Goal: Task Accomplishment & Management: Complete application form

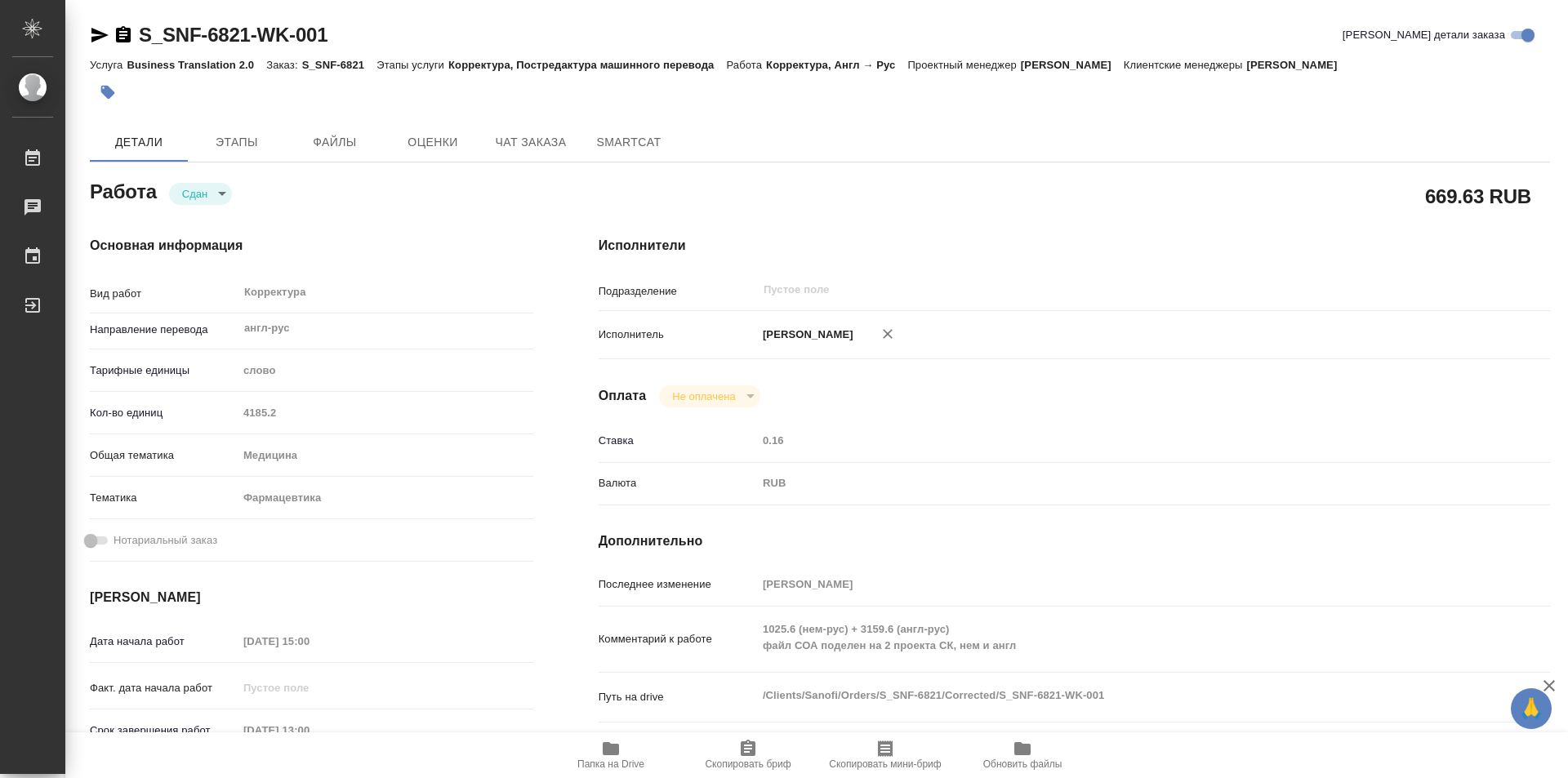
click at [121, 37] on icon "button" at bounding box center [123, 34] width 14 height 16
click at [127, 35] on icon "button" at bounding box center [123, 34] width 14 height 16
click at [119, 37] on icon "button" at bounding box center [123, 34] width 14 height 16
click at [206, 416] on div "Кол-во единиц 4185.2" at bounding box center [312, 413] width 443 height 29
click at [275, 439] on div "Кол-во единиц 4185.2" at bounding box center [312, 420] width 443 height 42
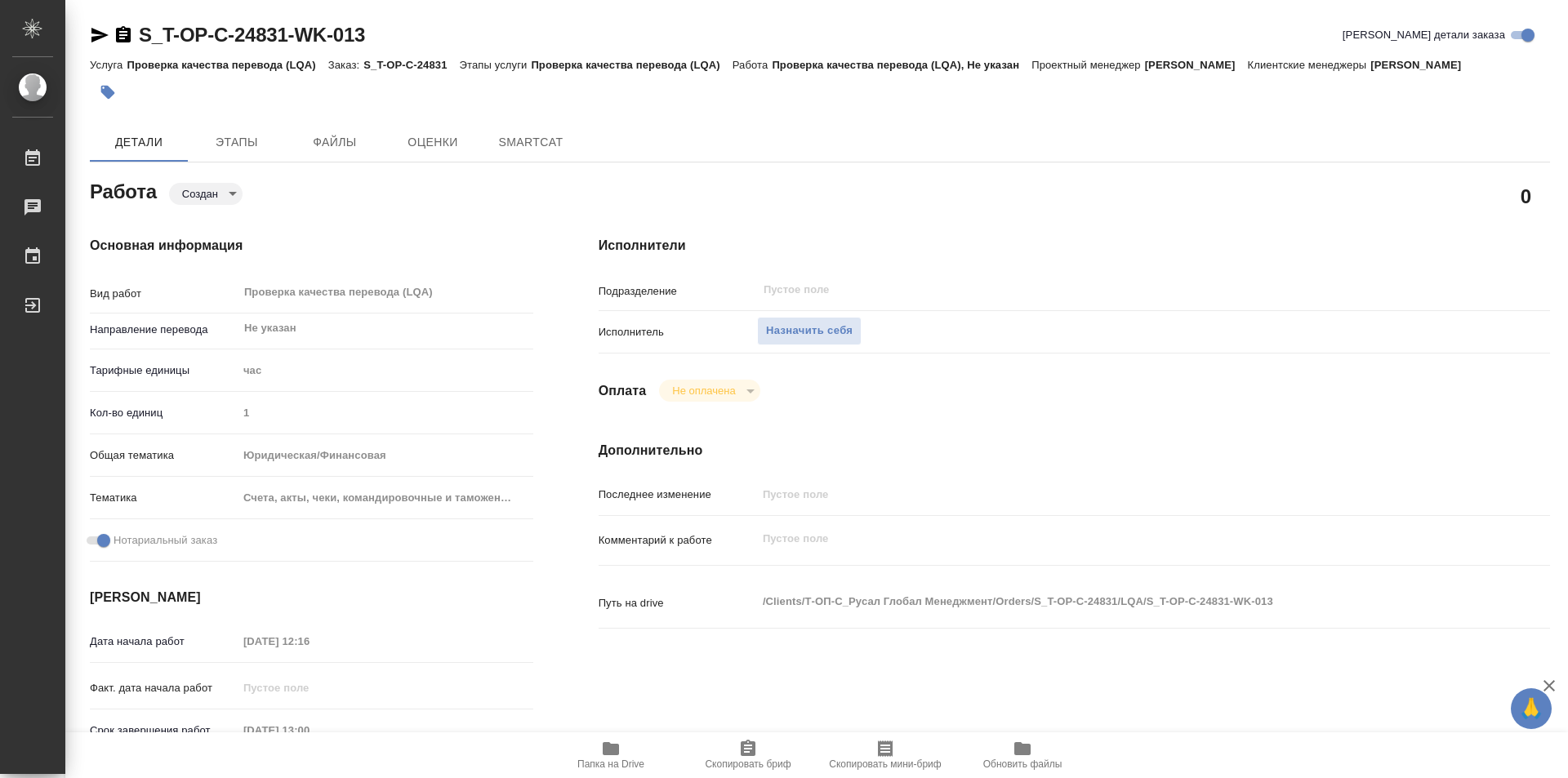
type textarea "x"
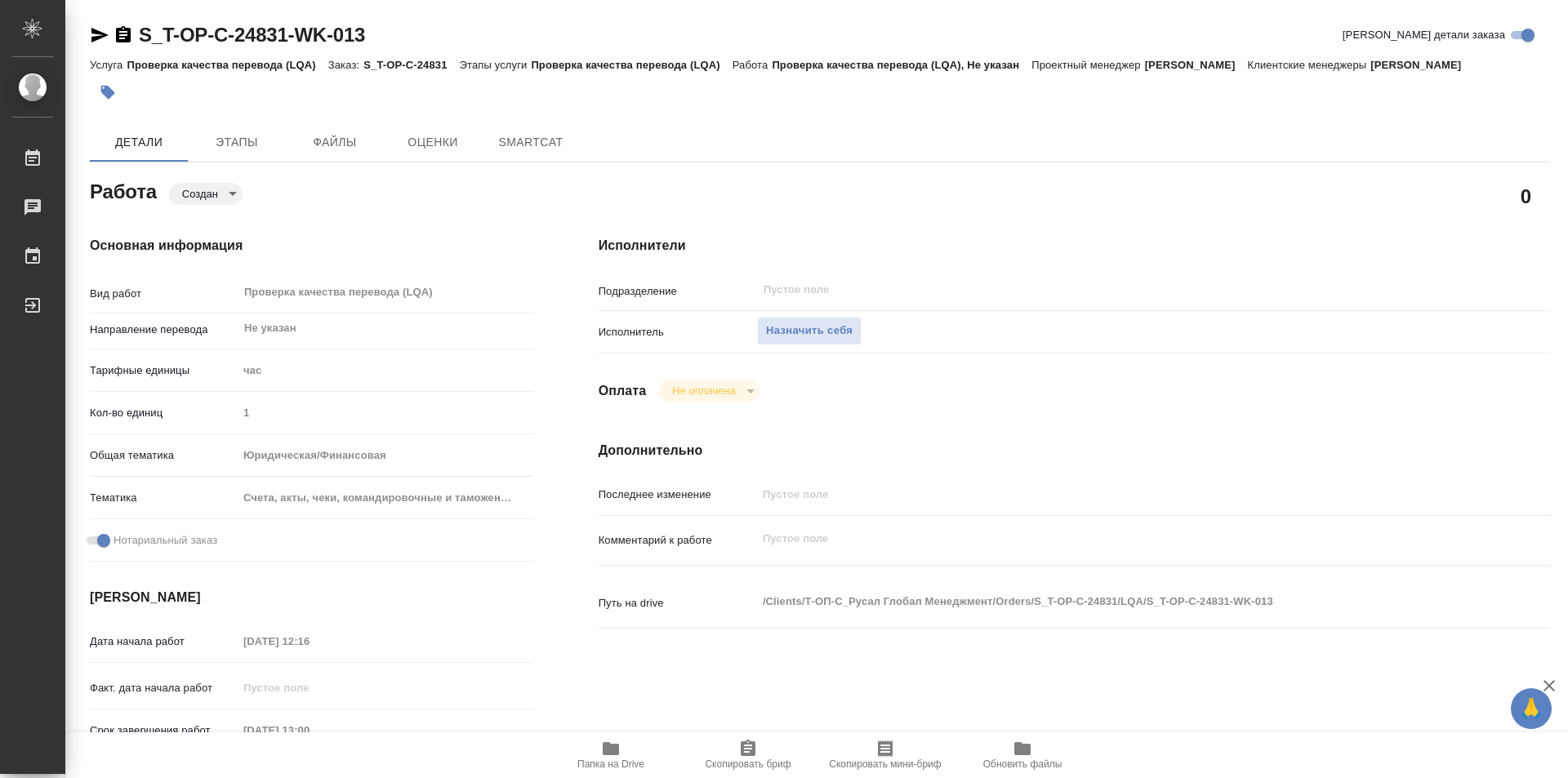
type textarea "x"
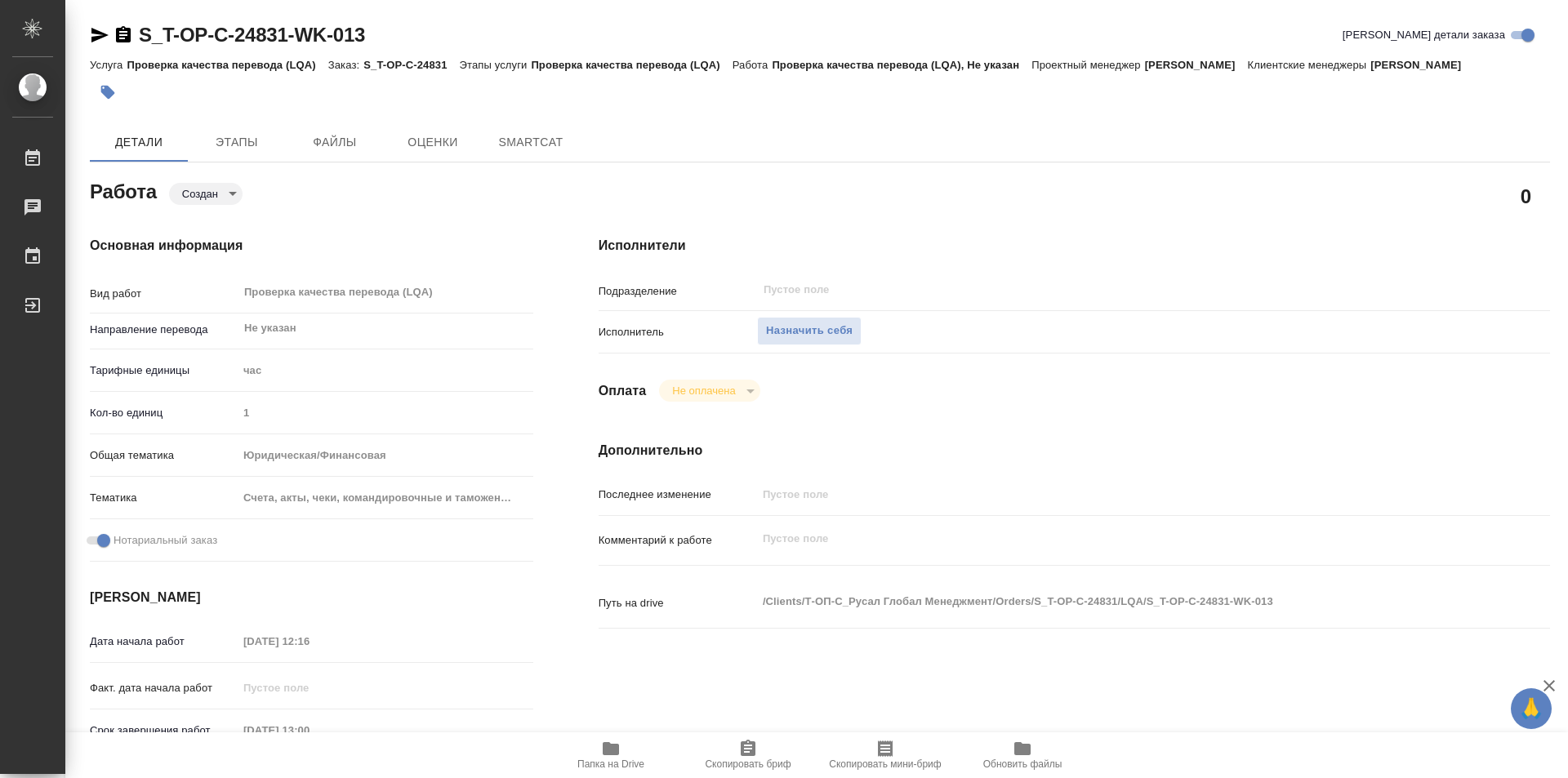
type textarea "x"
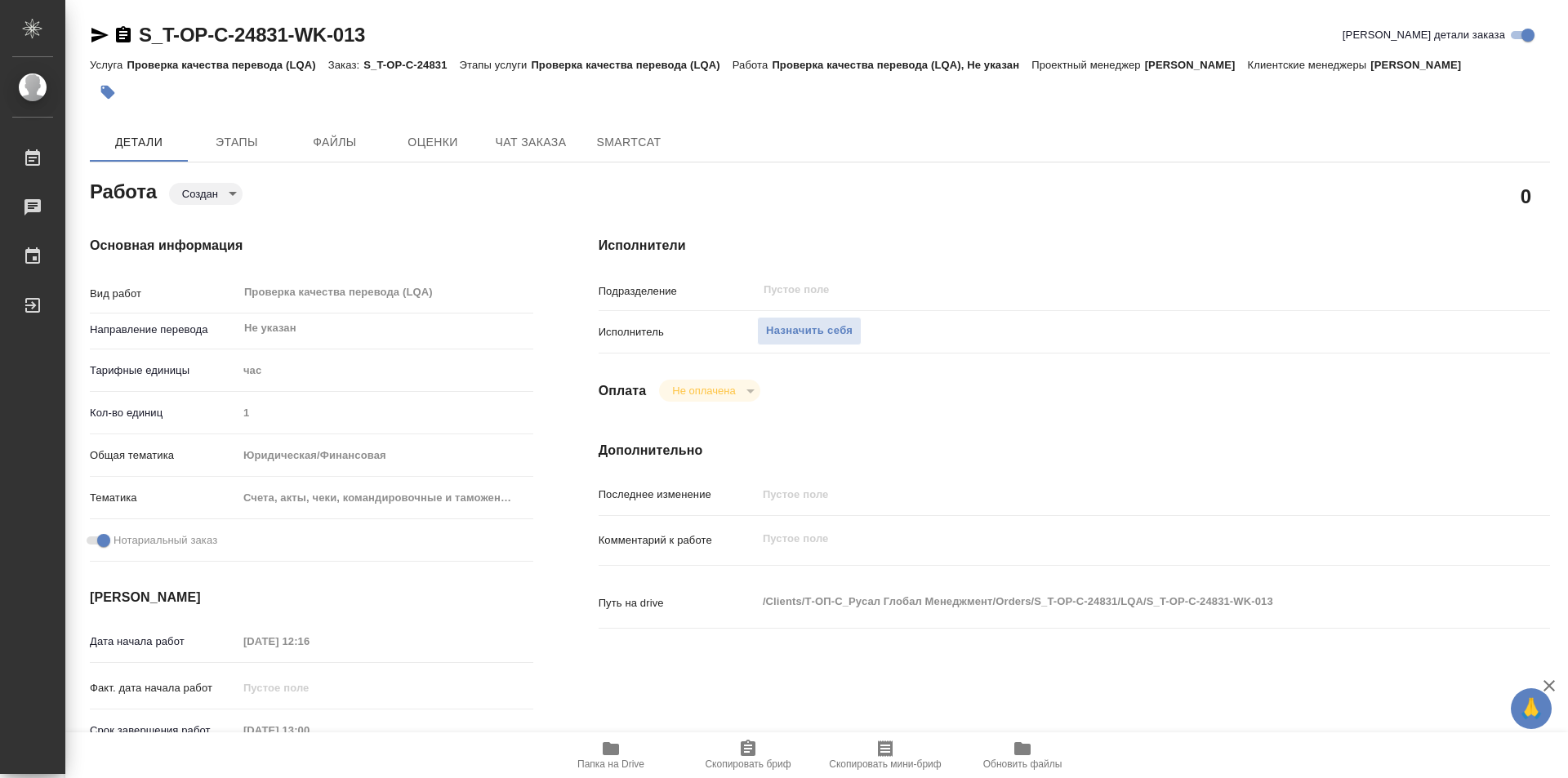
type textarea "x"
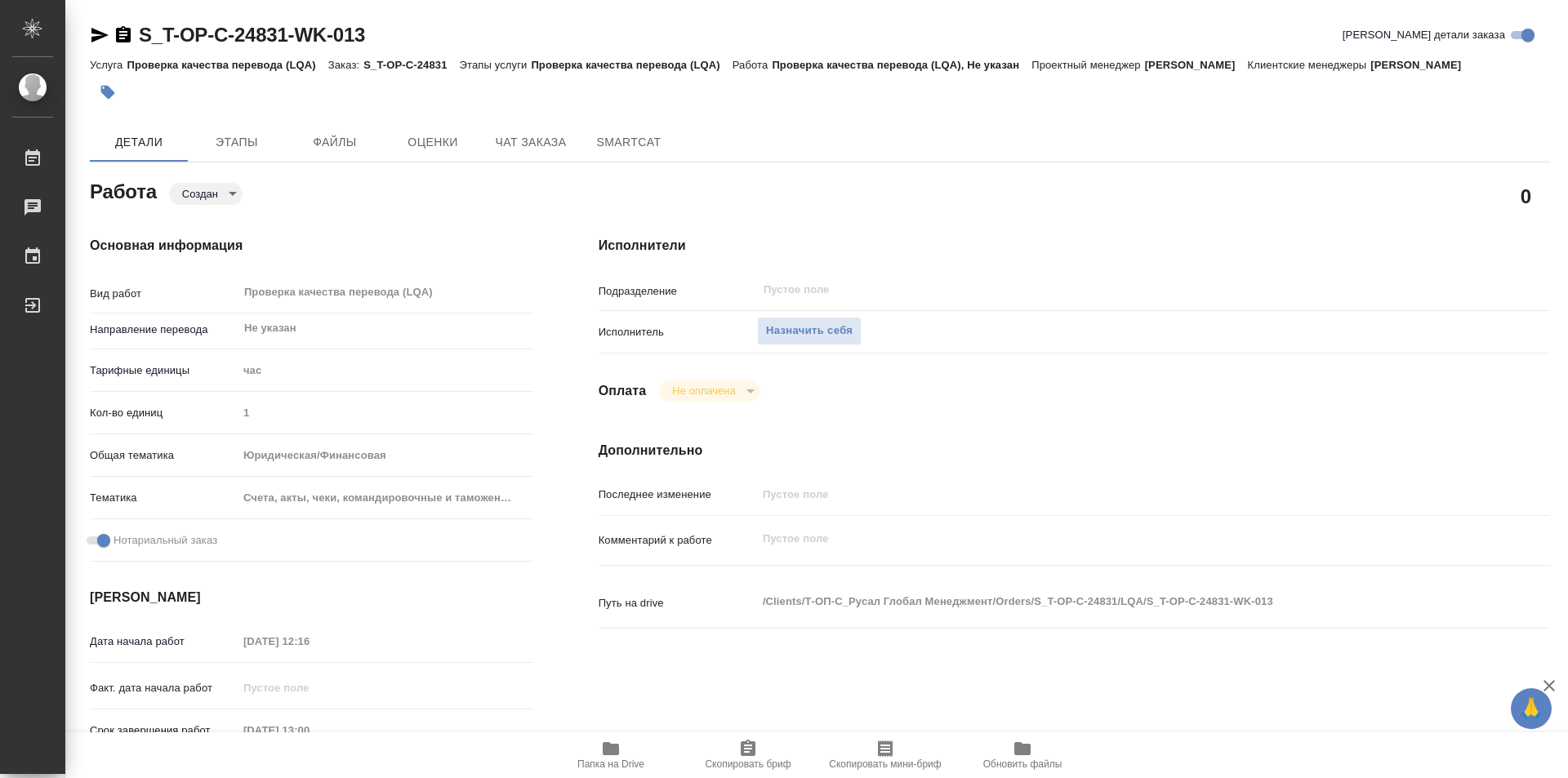
type textarea "x"
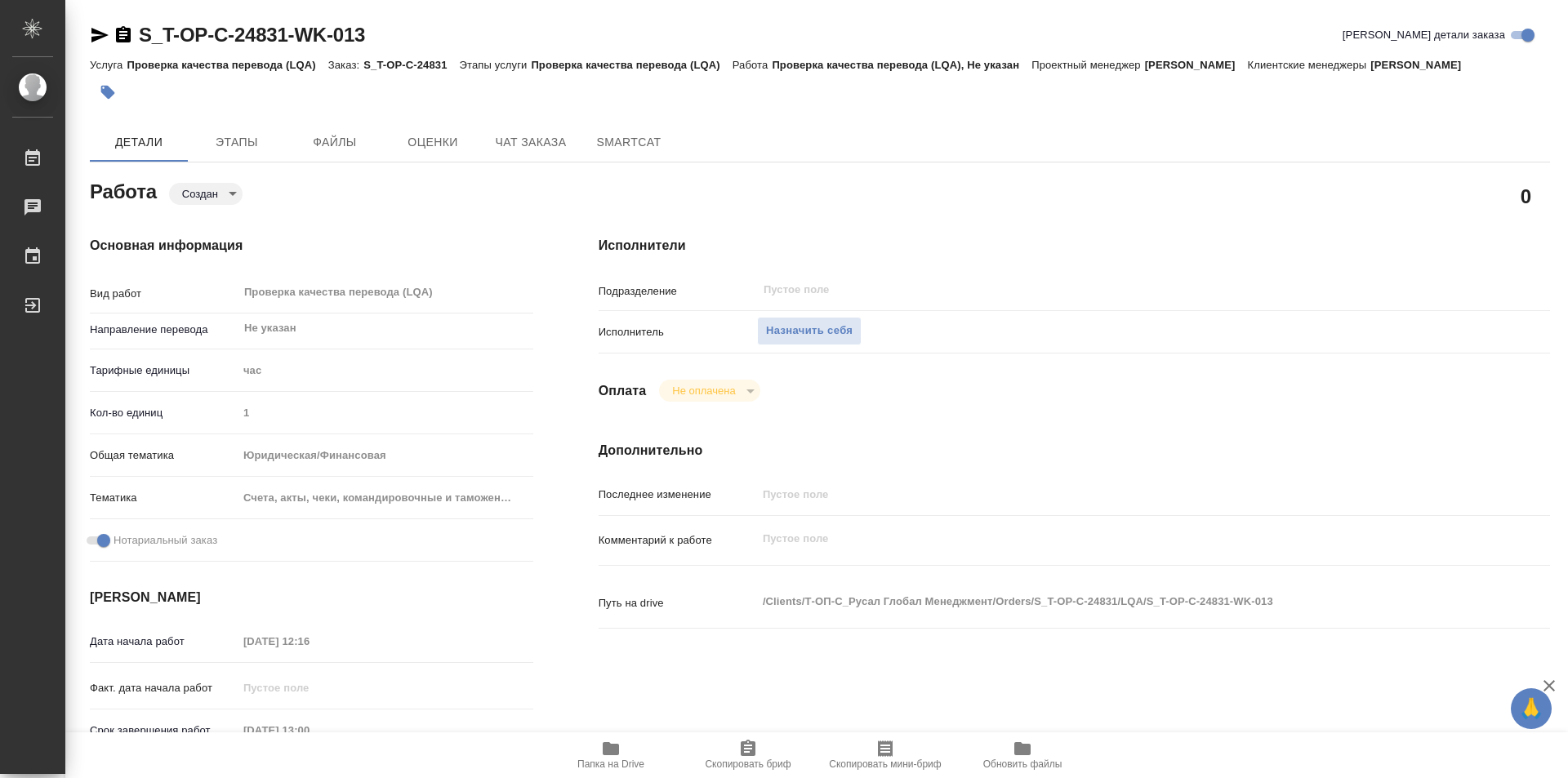
click at [120, 29] on icon "button" at bounding box center [123, 34] width 14 height 16
type textarea "x"
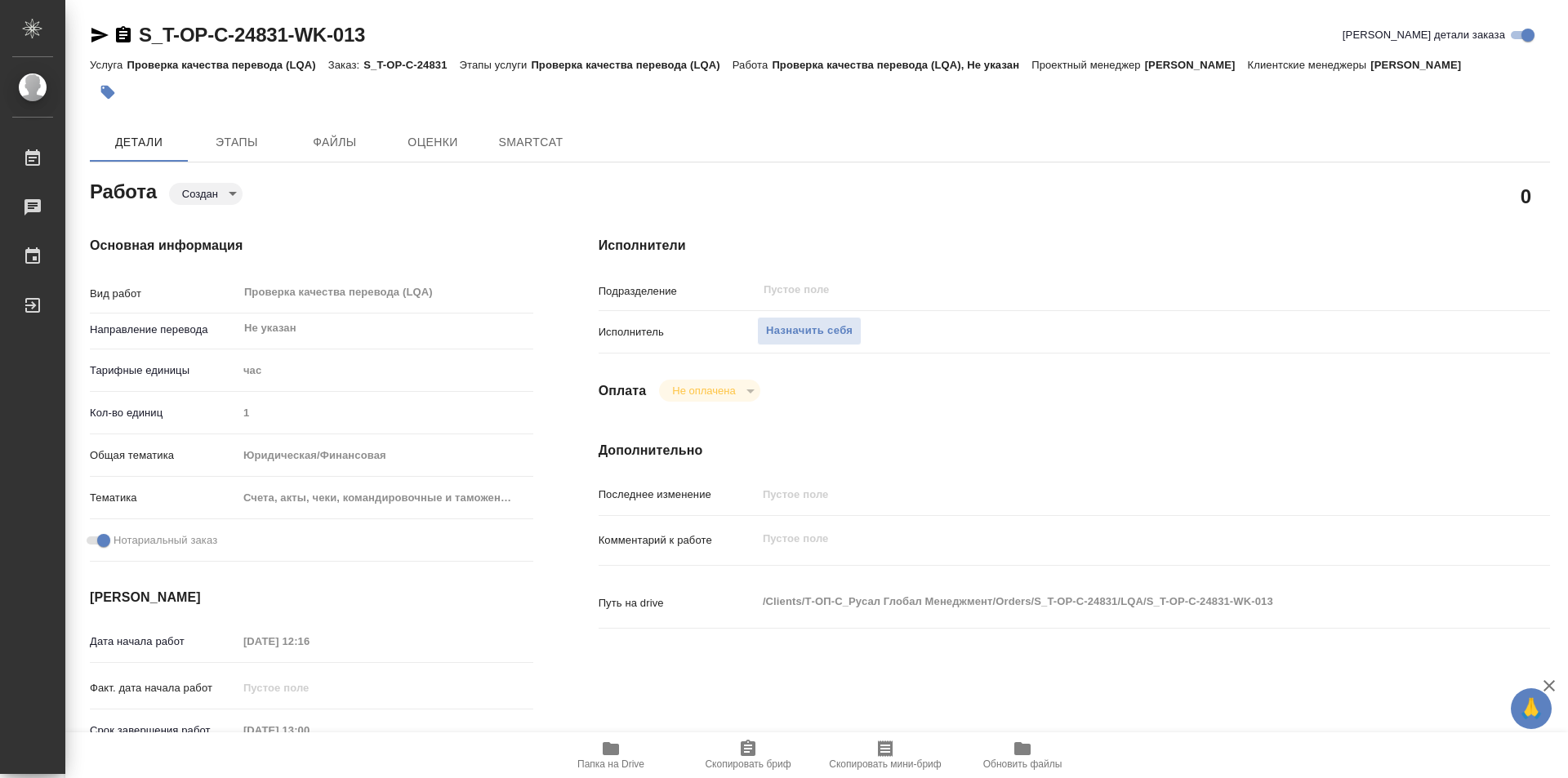
type textarea "x"
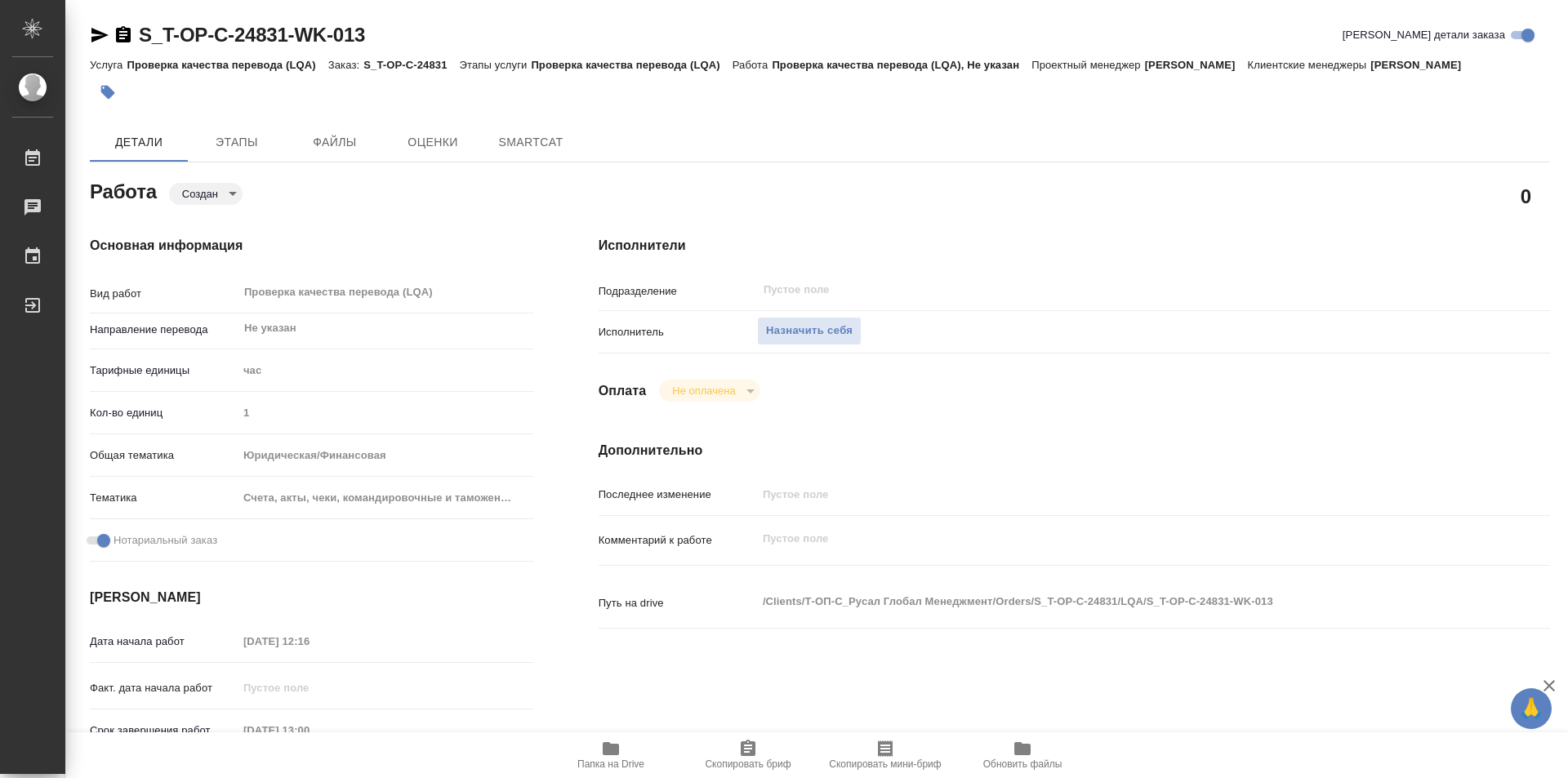
type textarea "x"
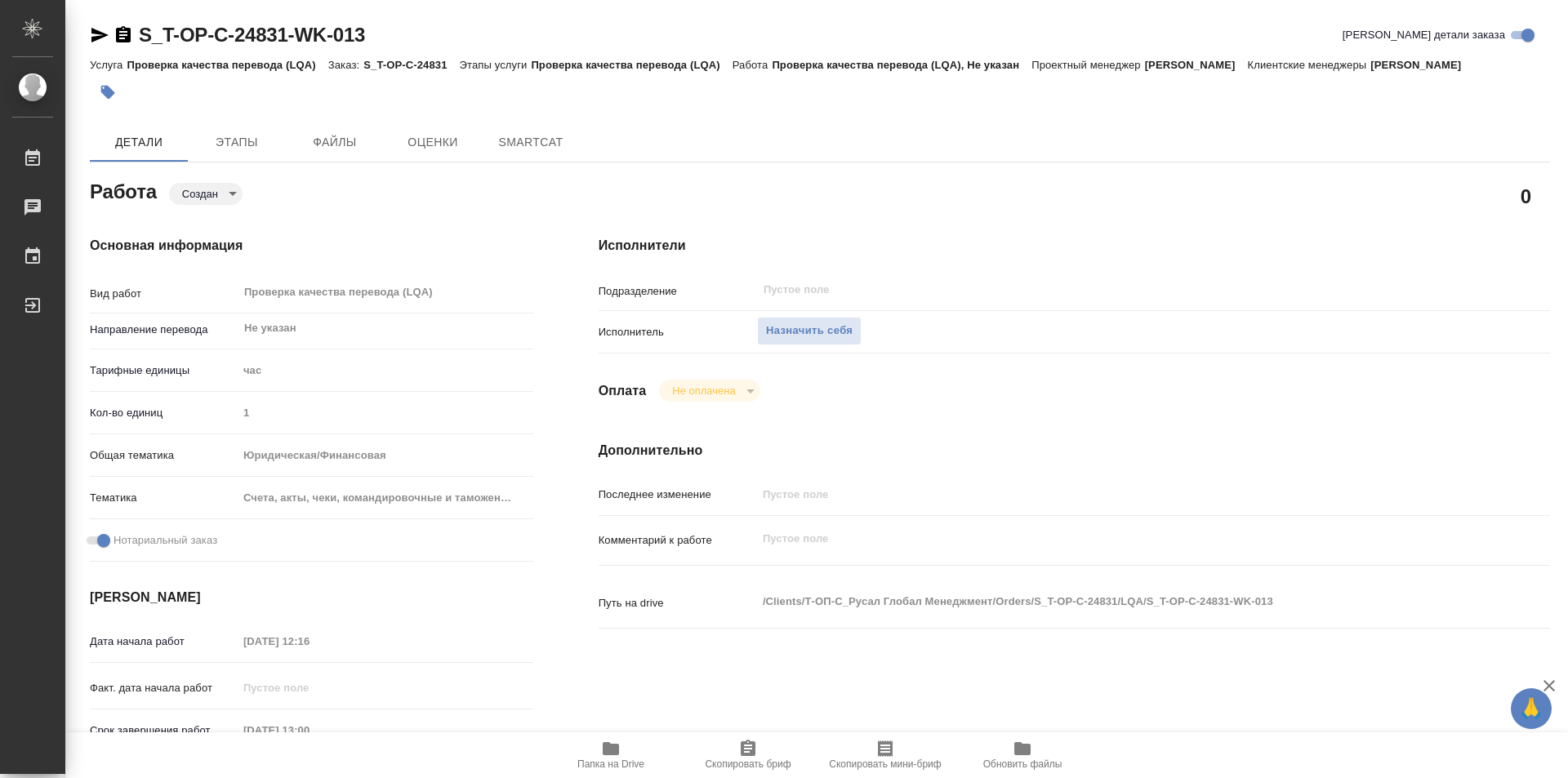
type textarea "x"
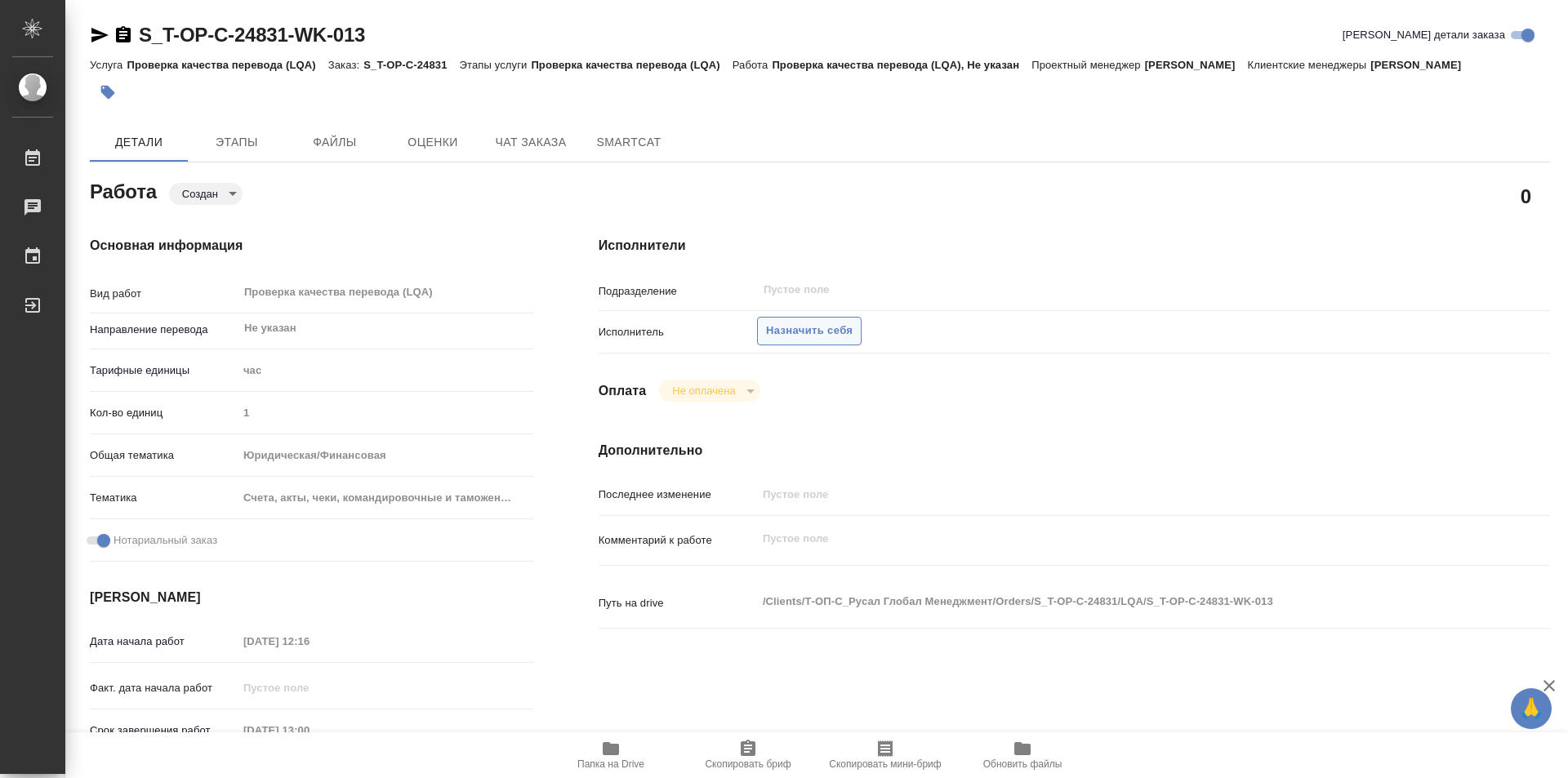
type textarea "x"
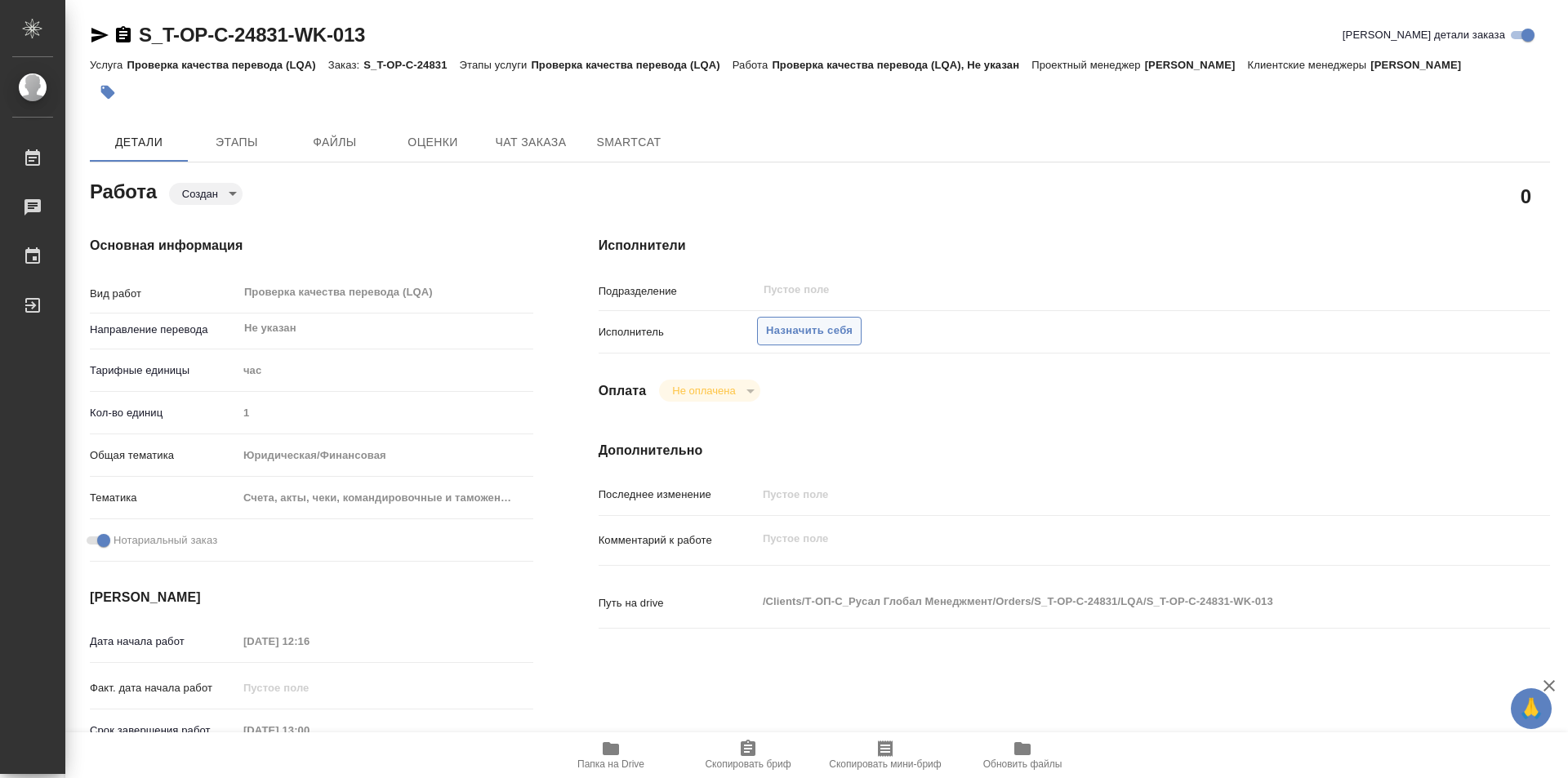
type textarea "x"
click at [824, 341] on span "Назначить себя" at bounding box center [809, 331] width 87 height 19
type textarea "x"
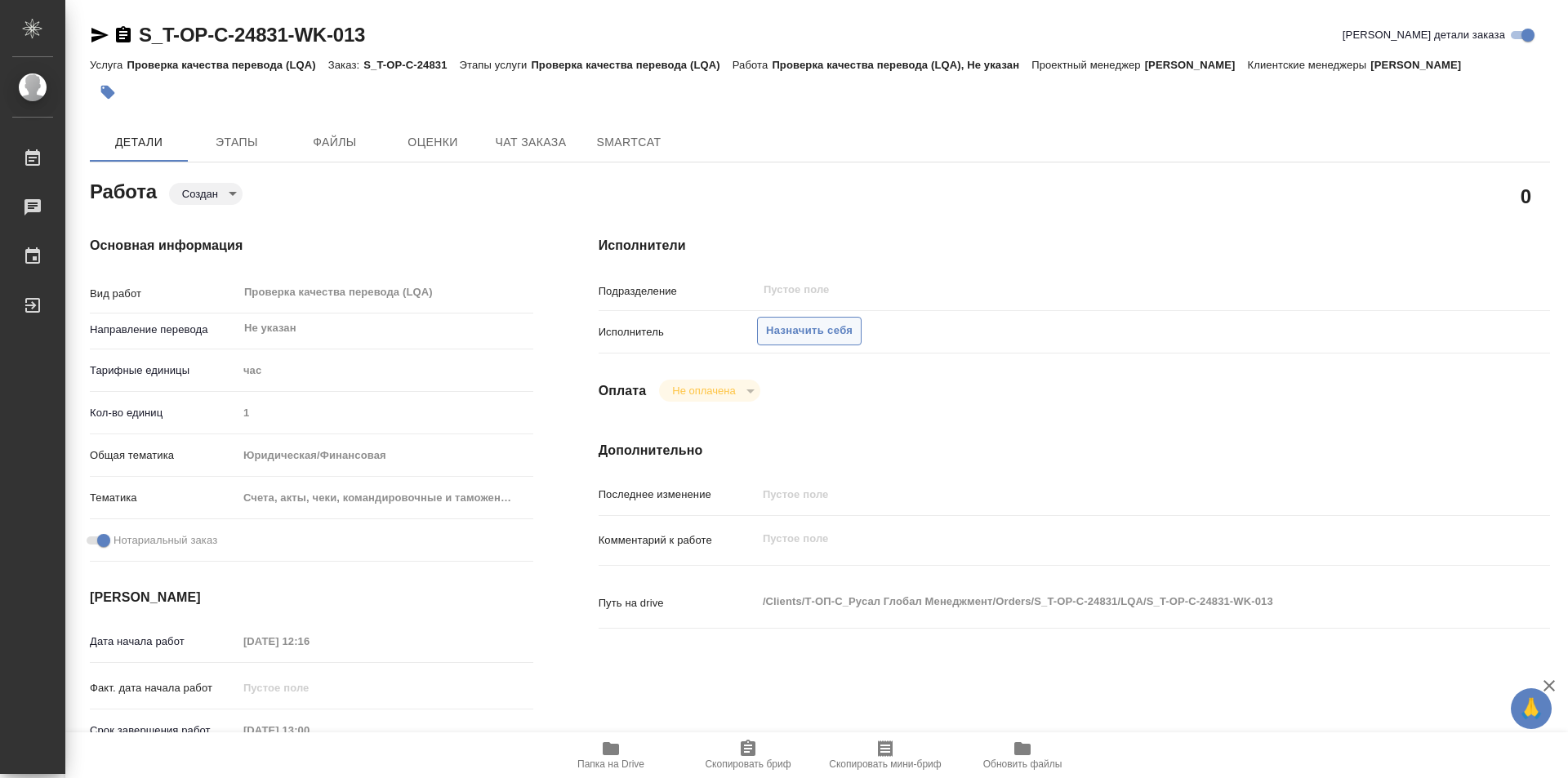
type textarea "x"
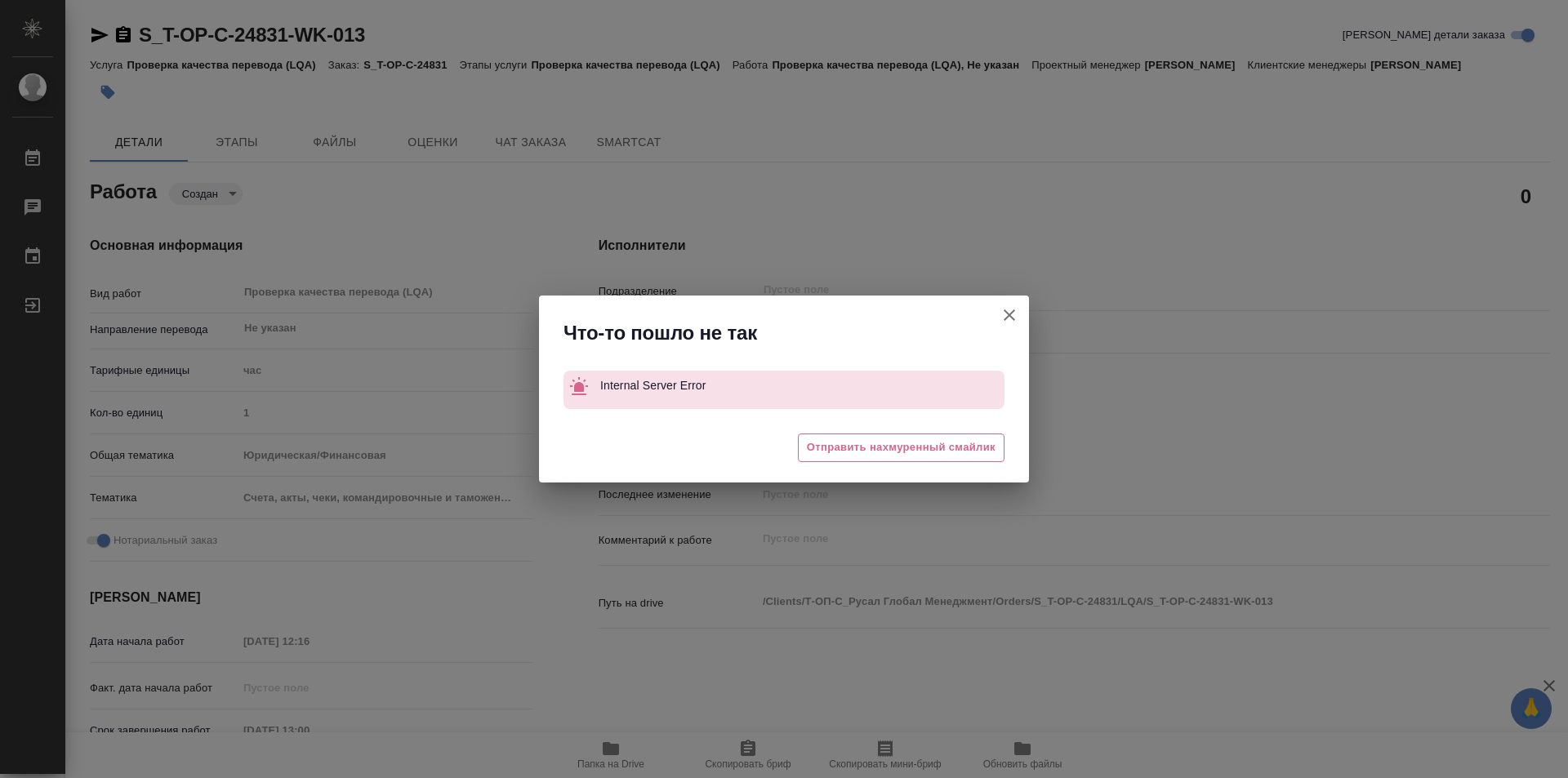
click at [1015, 303] on button "[PERSON_NAME] детали заказа" at bounding box center [1009, 315] width 40 height 40
type textarea "x"
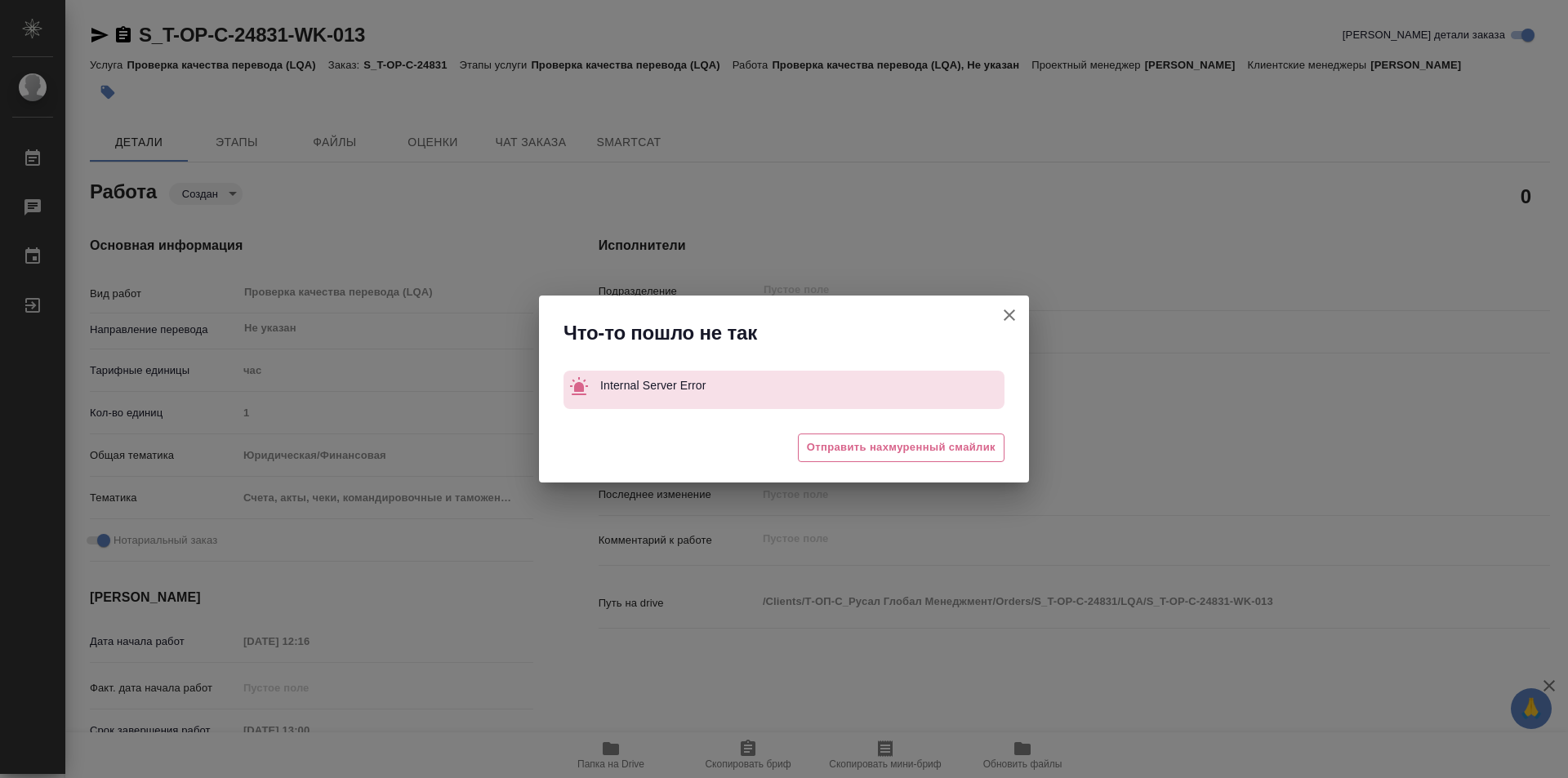
type textarea "x"
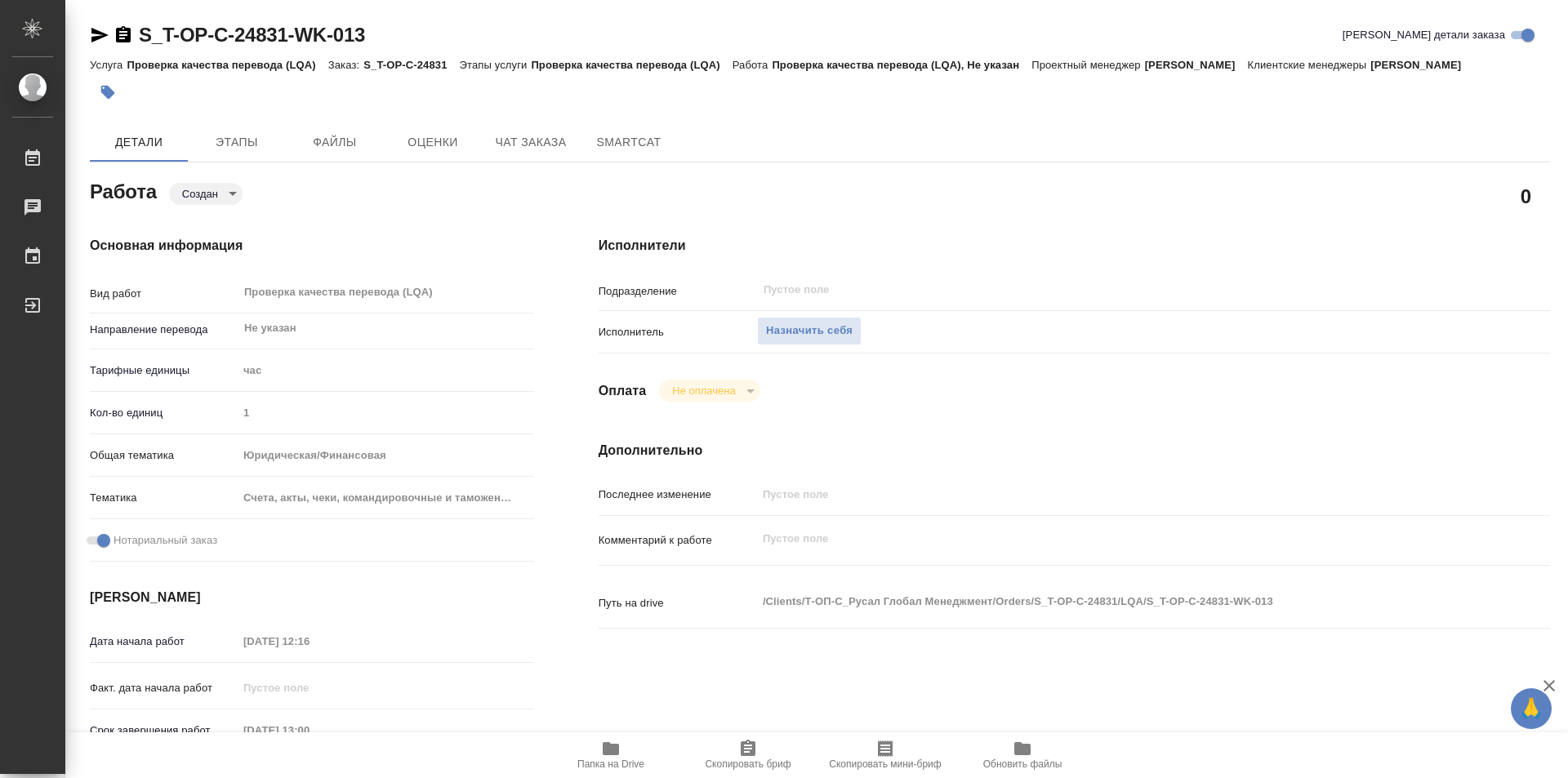
click at [236, 215] on body "🙏 .cls-1 fill:#fff; AWATERA Kozinets Larisa Работы 0 Чаты График Выйти S_T-OP-C…" at bounding box center [784, 389] width 1568 height 778
click at [222, 210] on button "В работе" at bounding box center [209, 212] width 54 height 18
type textarea "x"
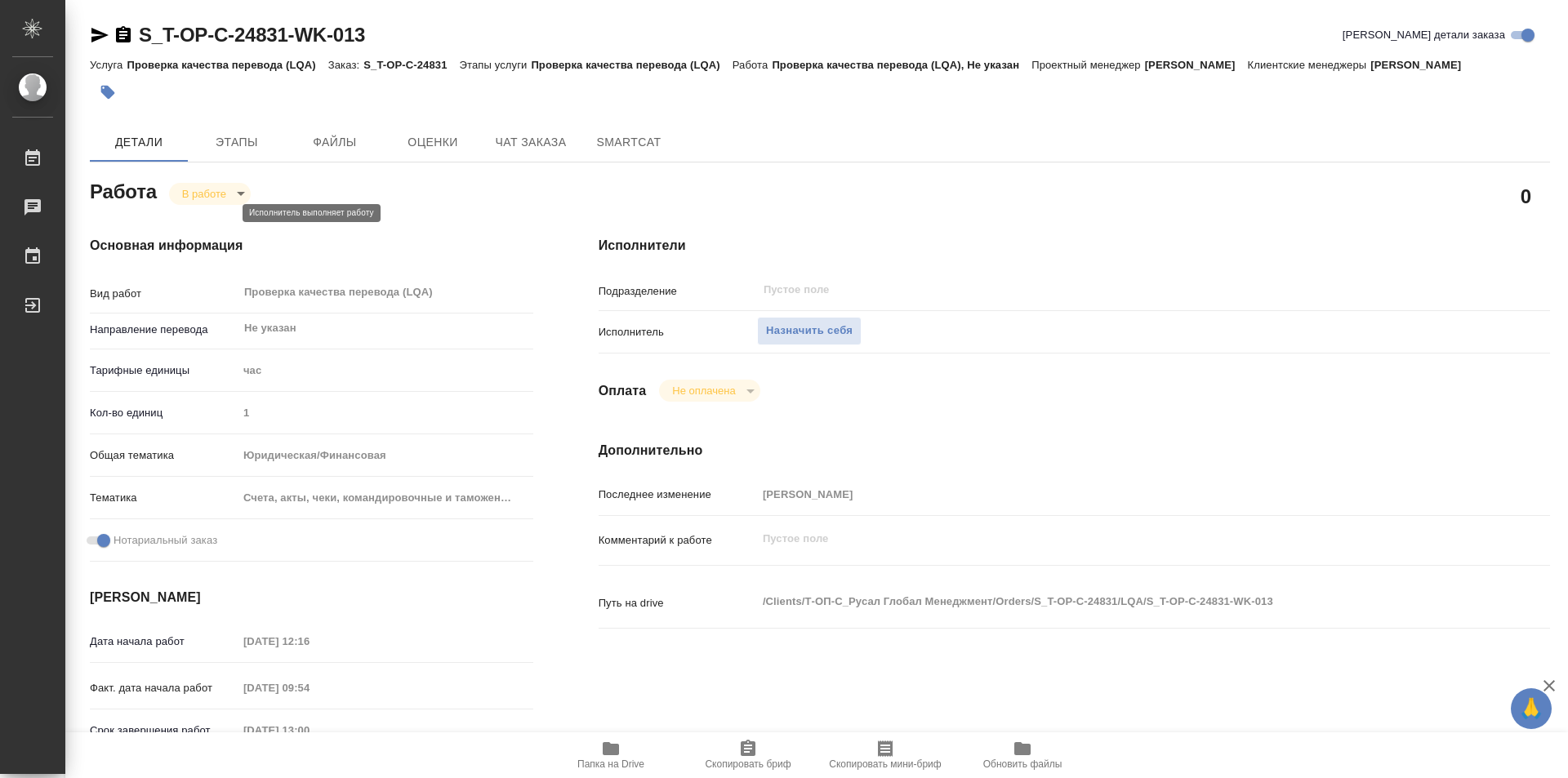
type textarea "x"
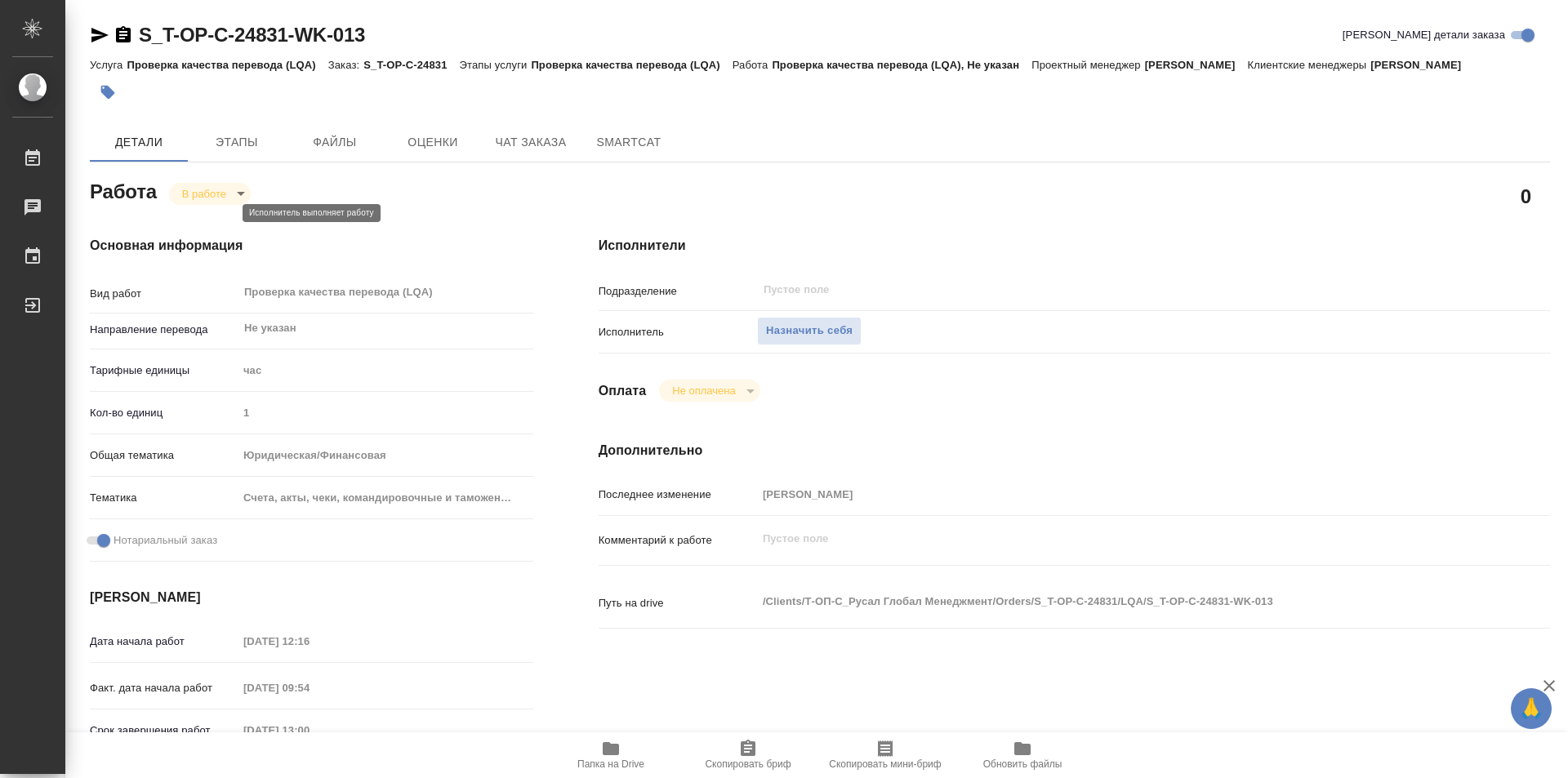
type textarea "x"
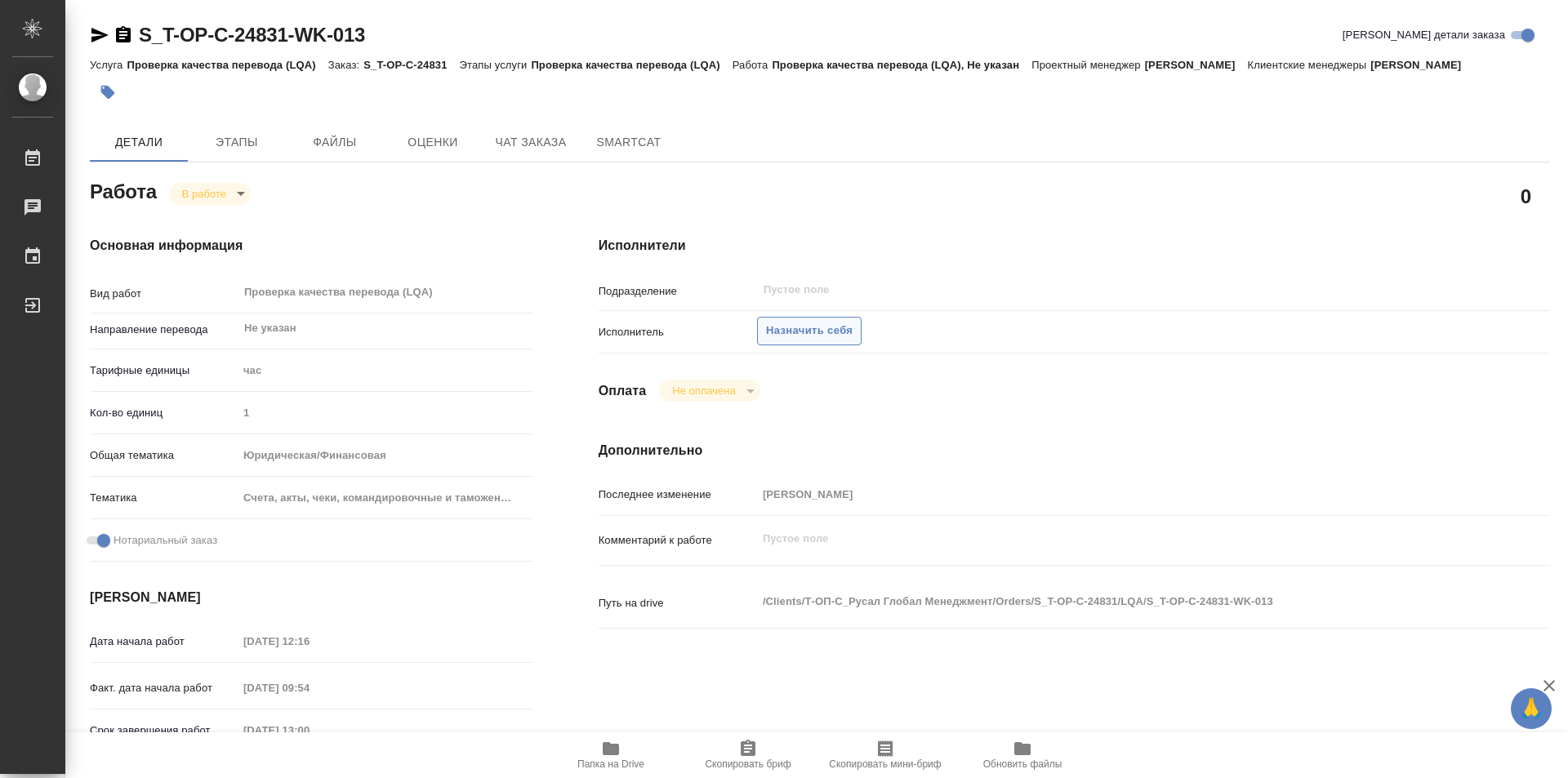
type textarea "x"
click at [813, 341] on span "Назначить себя" at bounding box center [809, 331] width 87 height 19
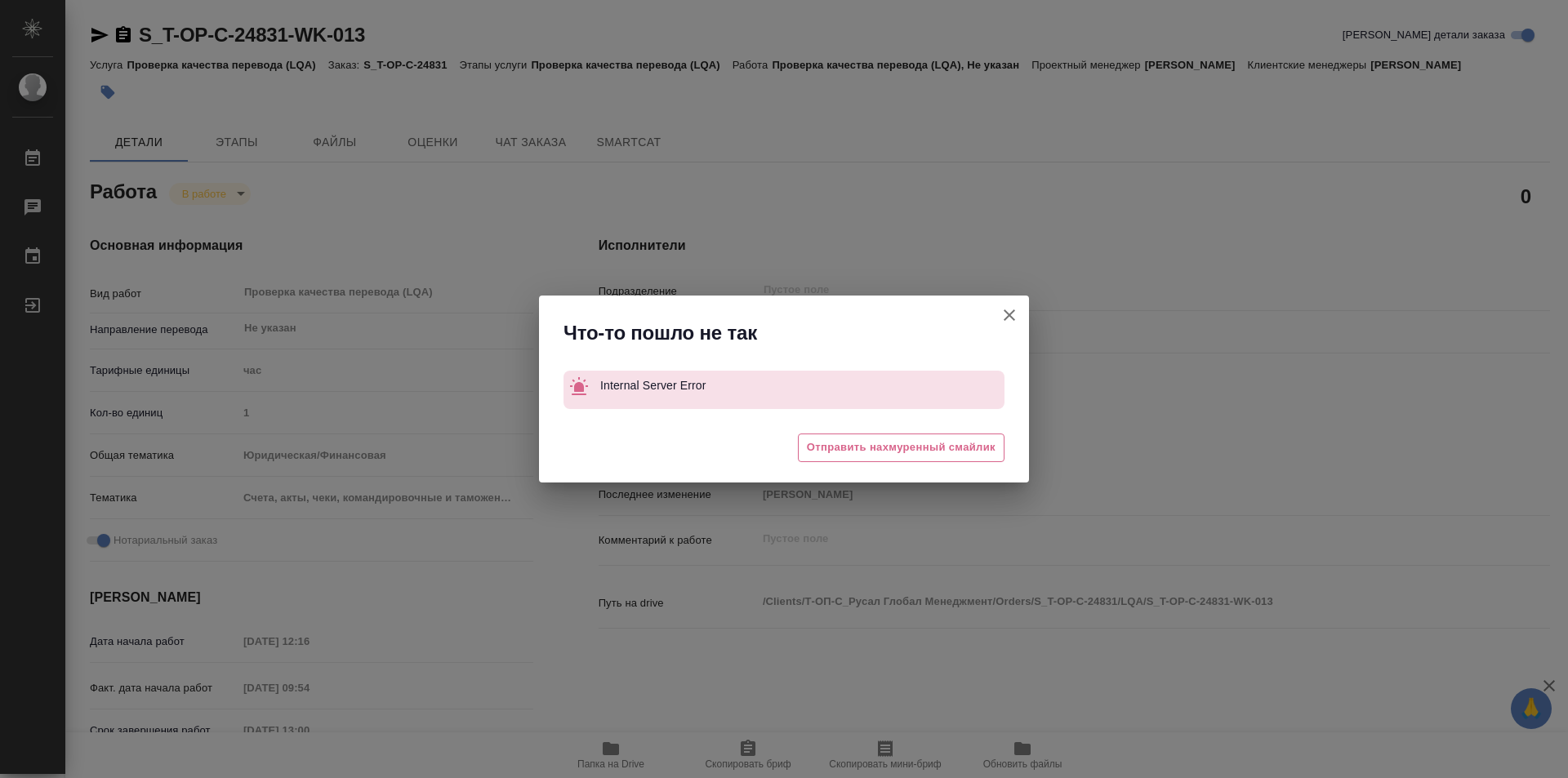
type textarea "x"
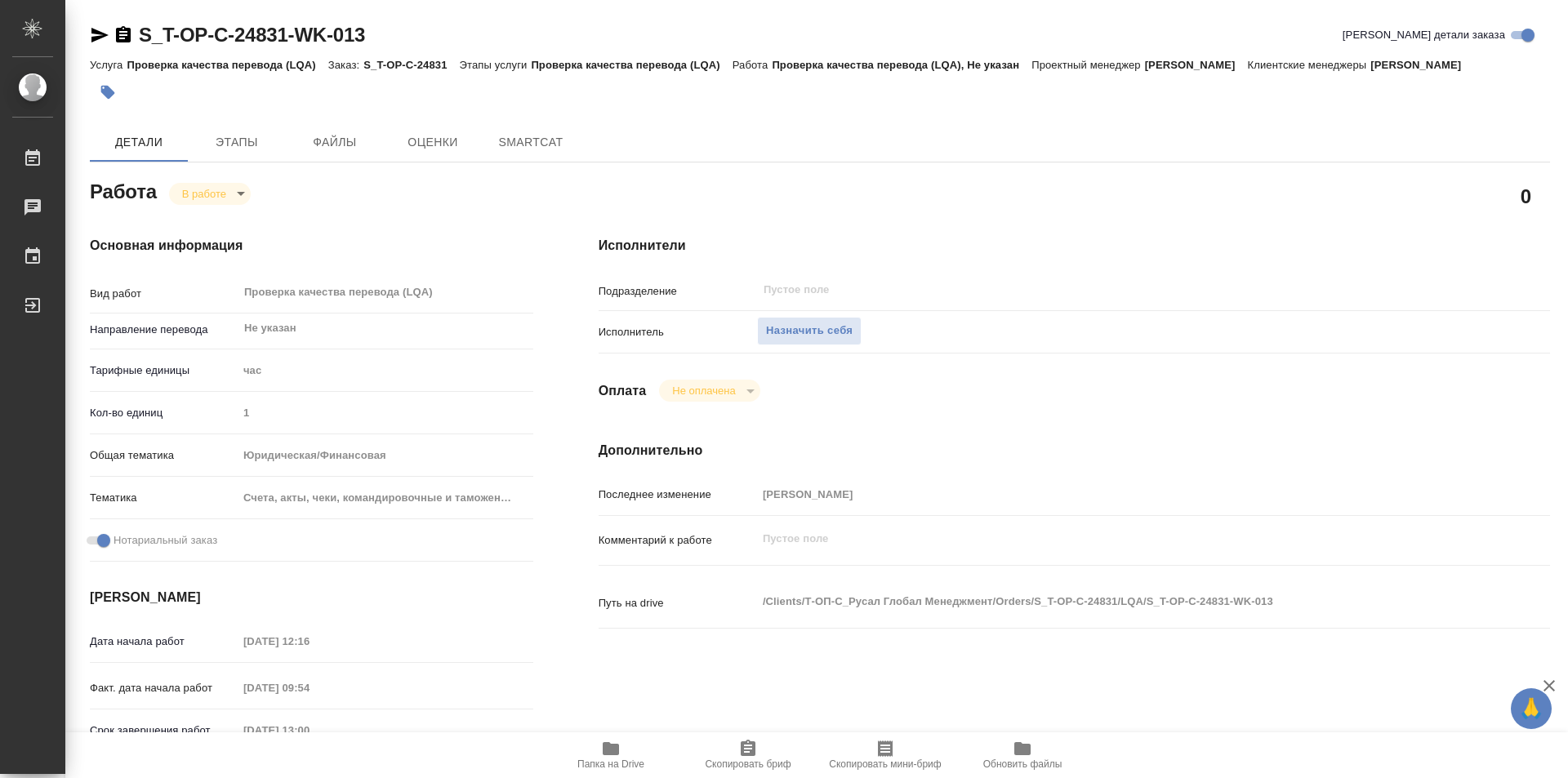
type textarea "x"
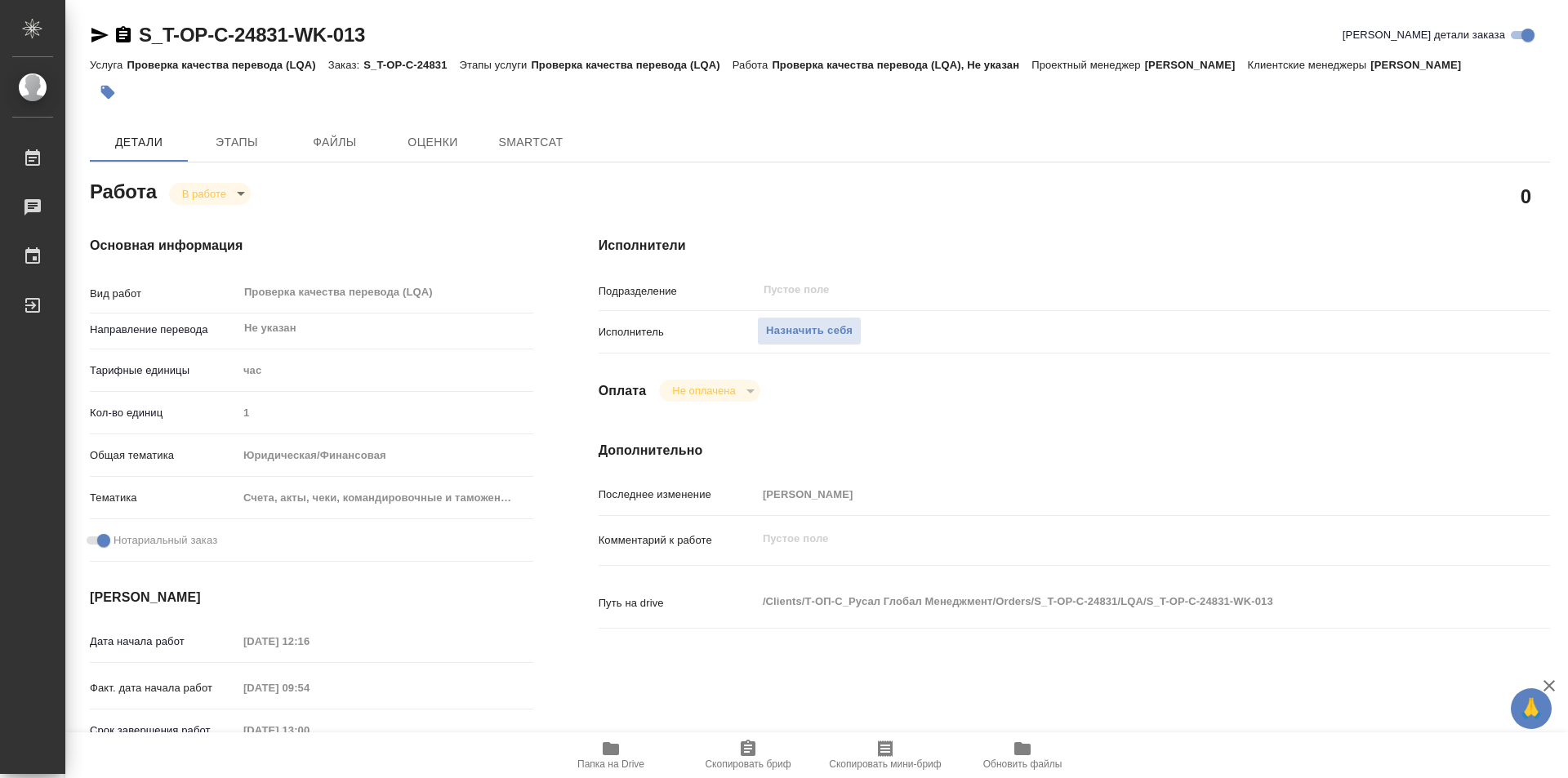
type textarea "x"
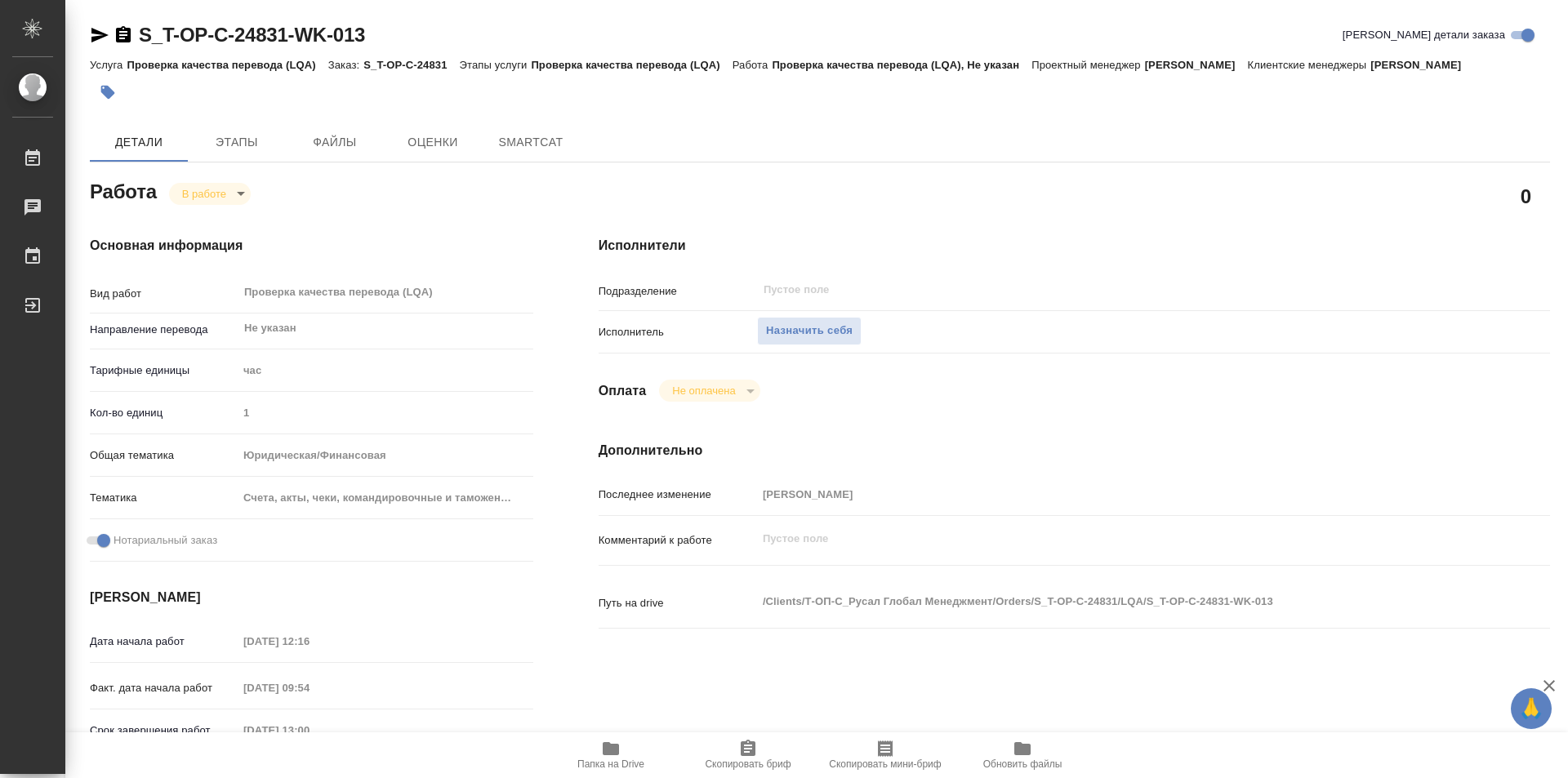
type textarea "x"
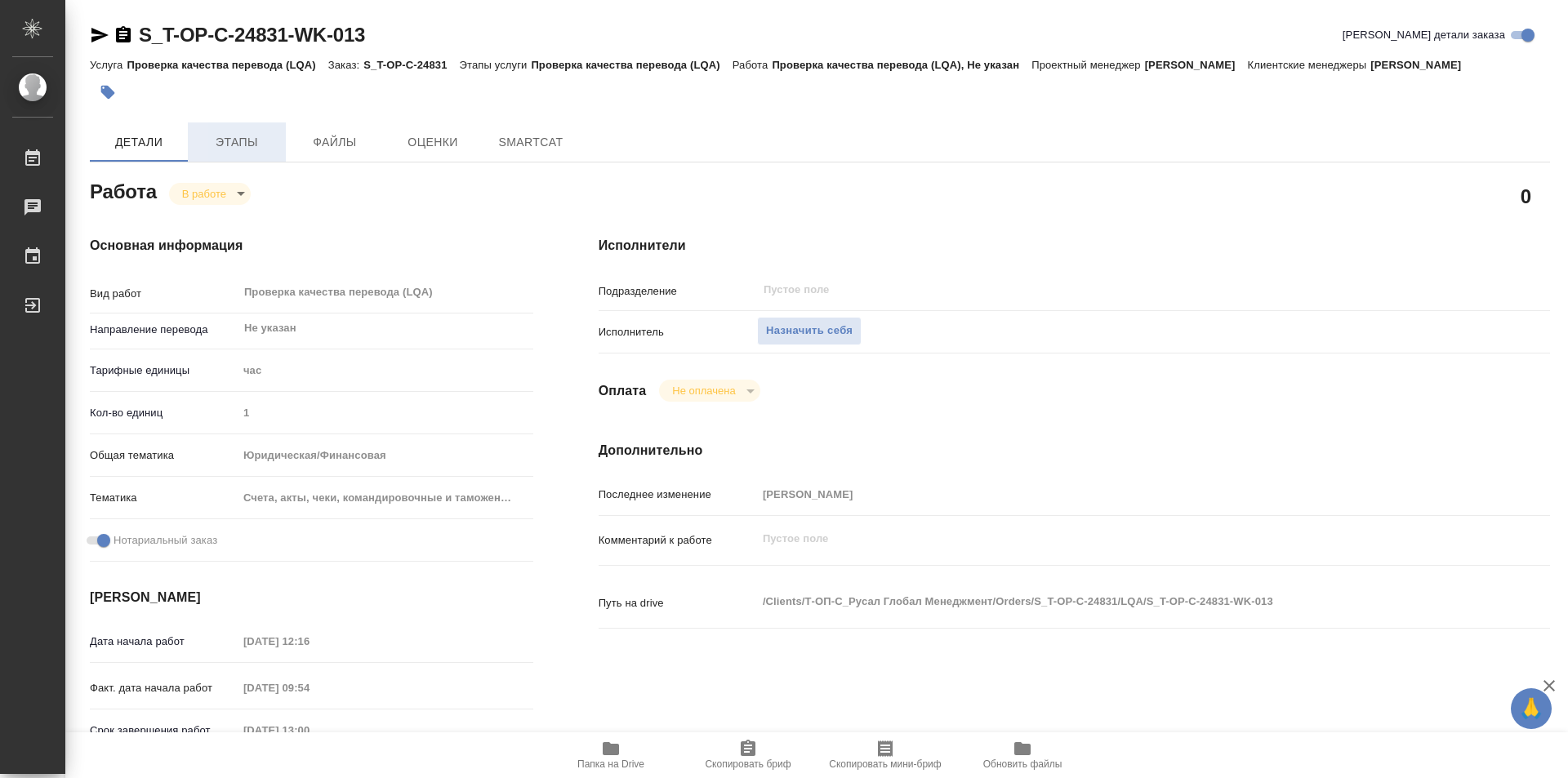
type textarea "x"
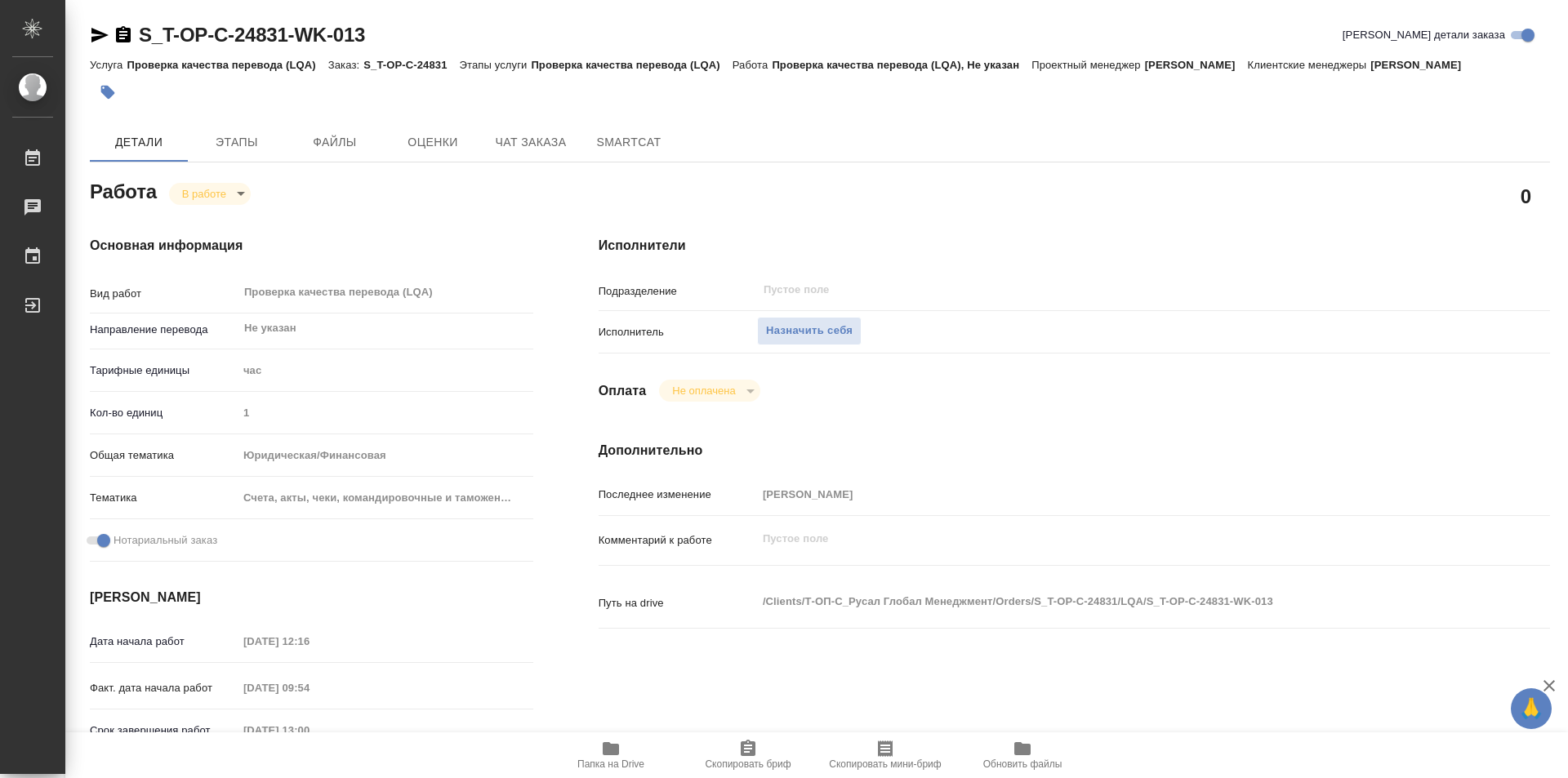
type textarea "x"
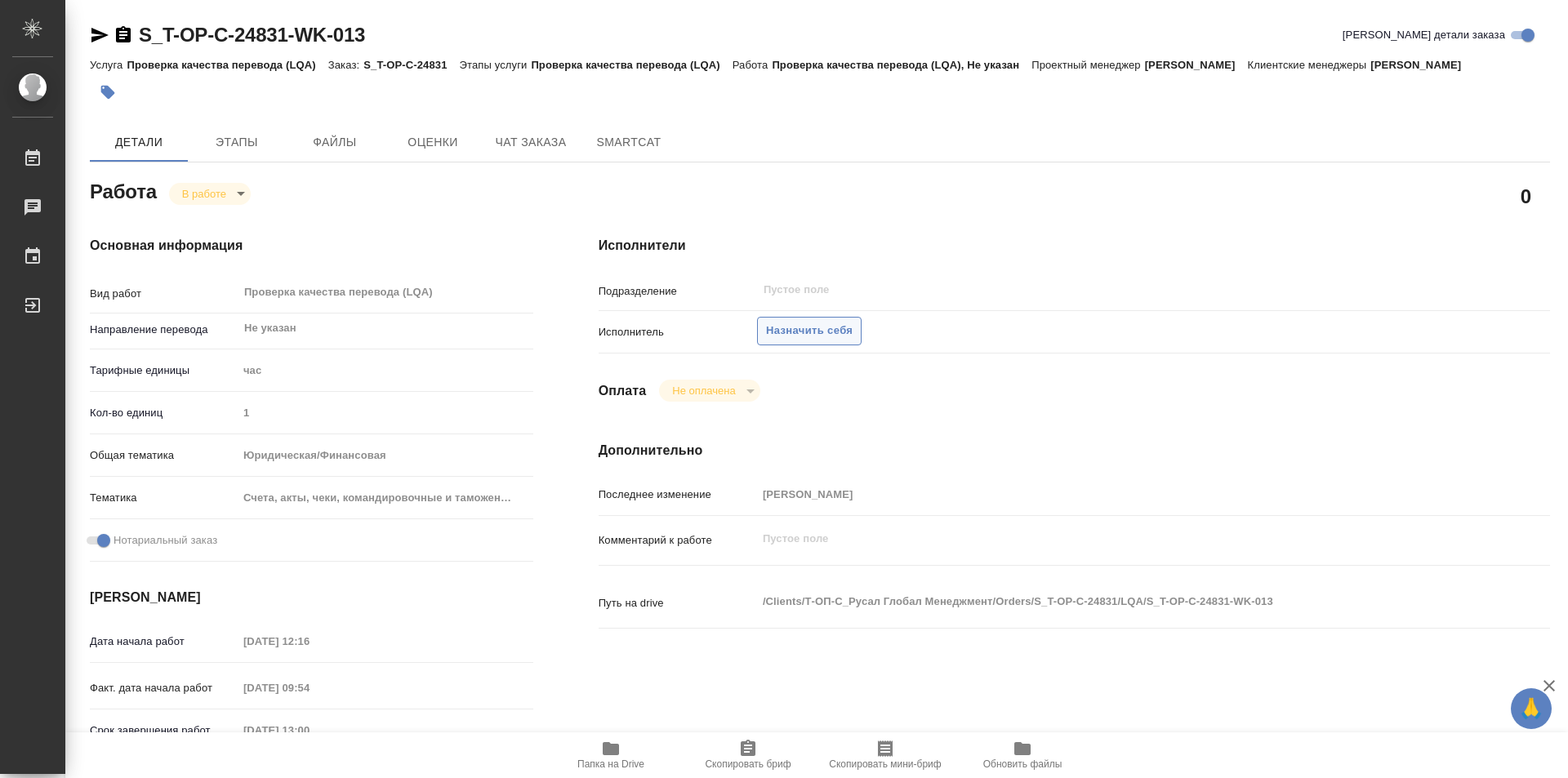
type textarea "x"
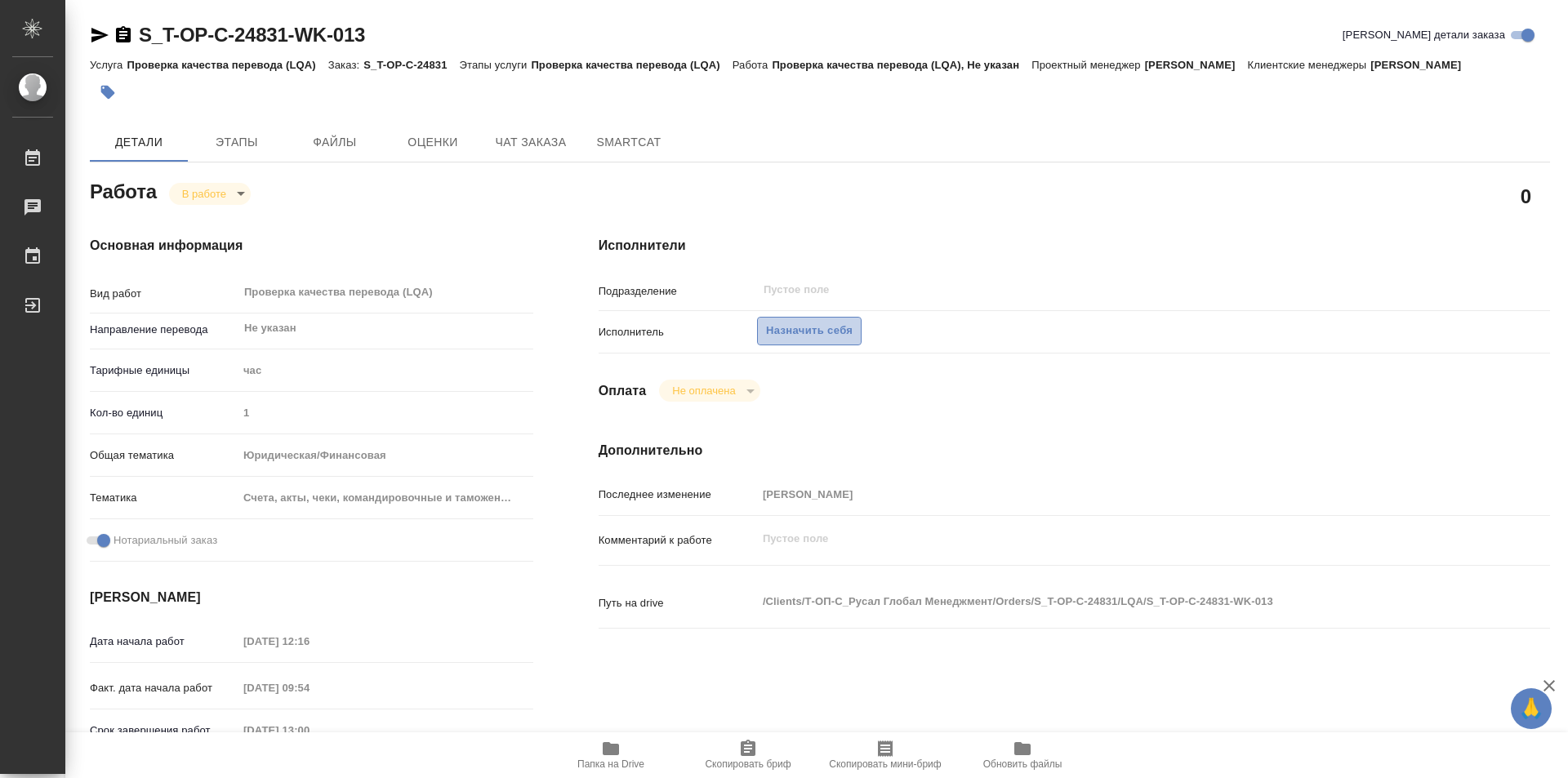
click at [814, 341] on span "Назначить себя" at bounding box center [809, 331] width 87 height 19
type textarea "x"
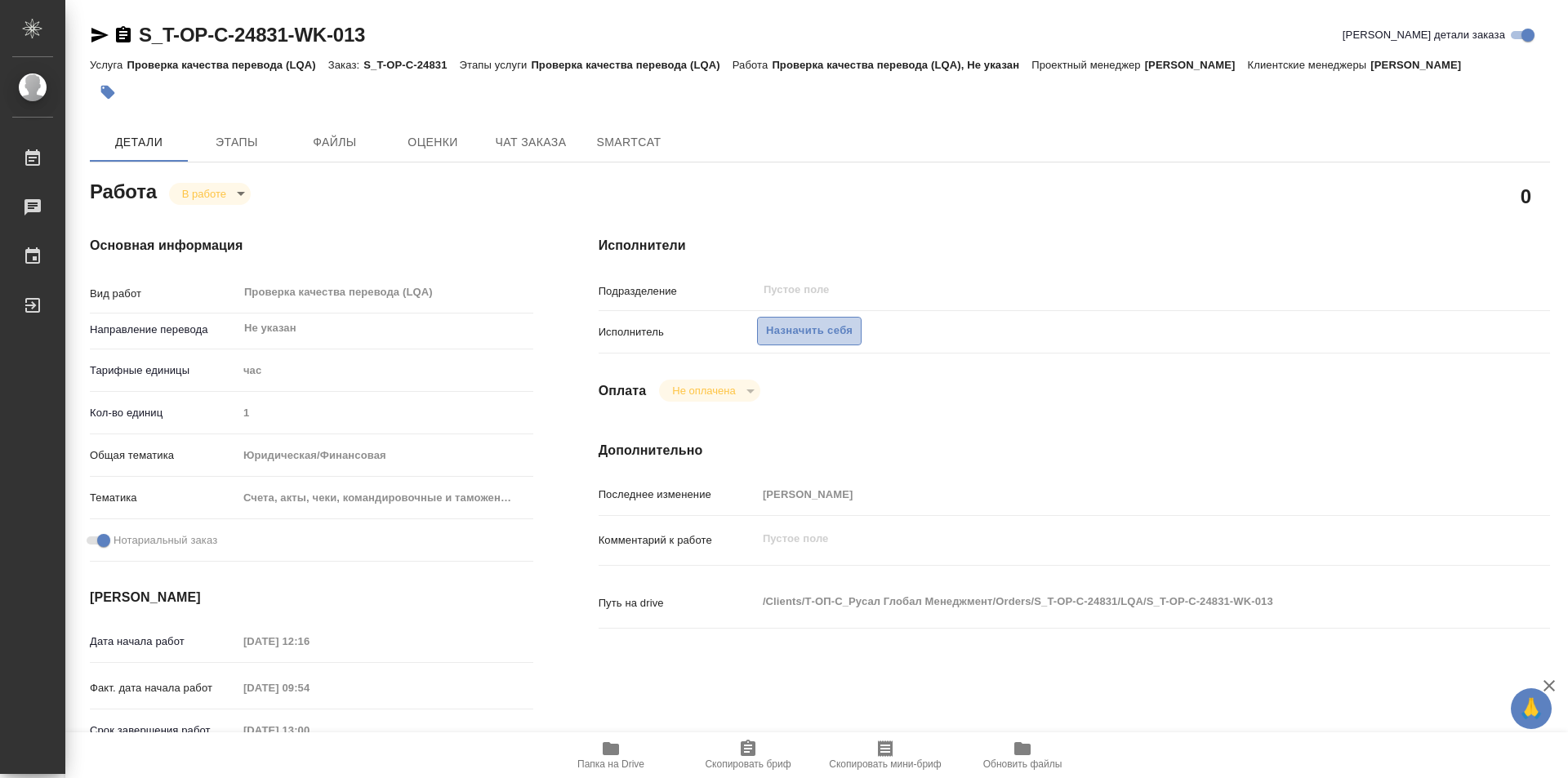
type textarea "x"
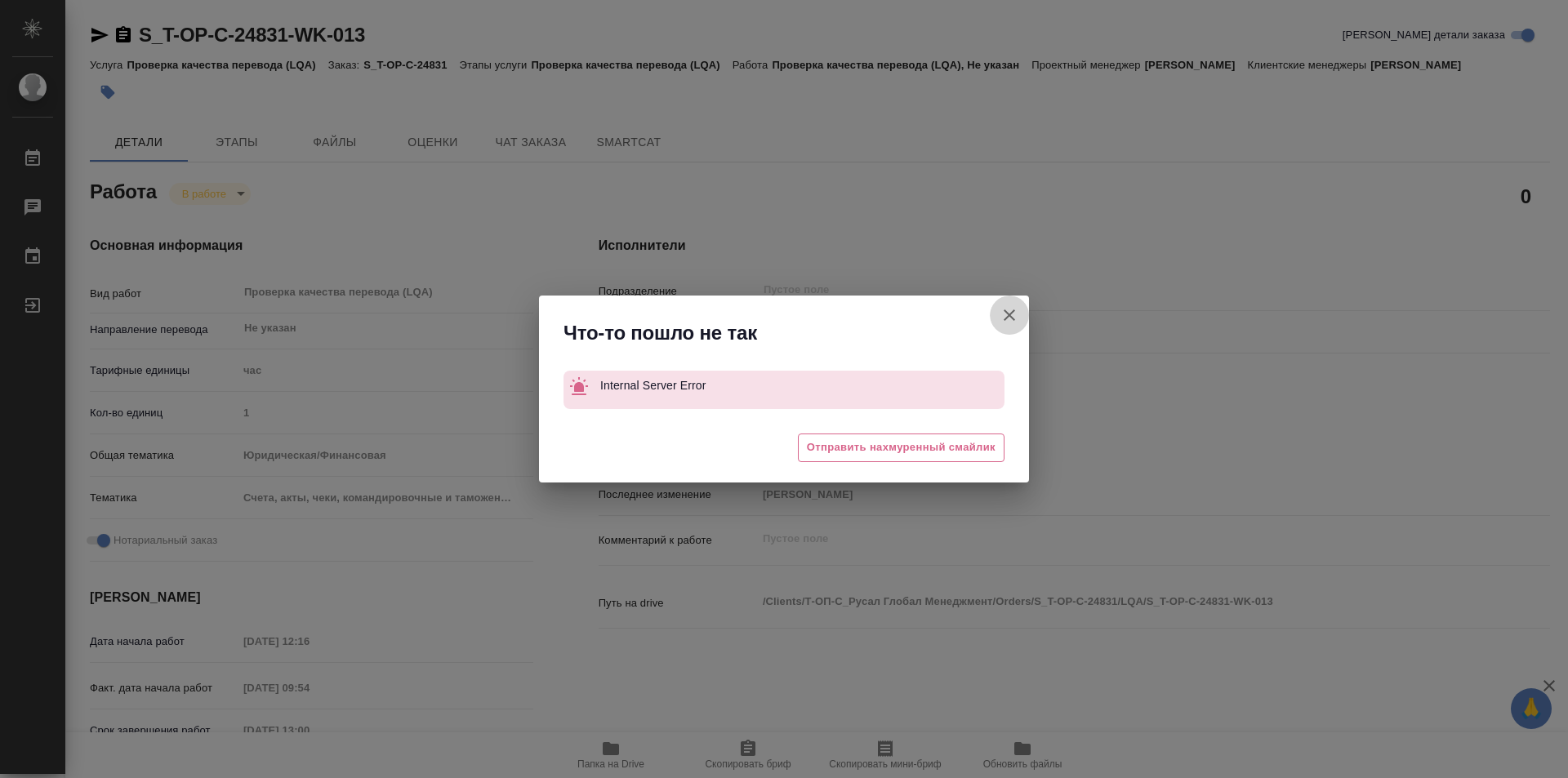
click at [1012, 313] on icon "button" at bounding box center [1010, 315] width 12 height 12
type textarea "x"
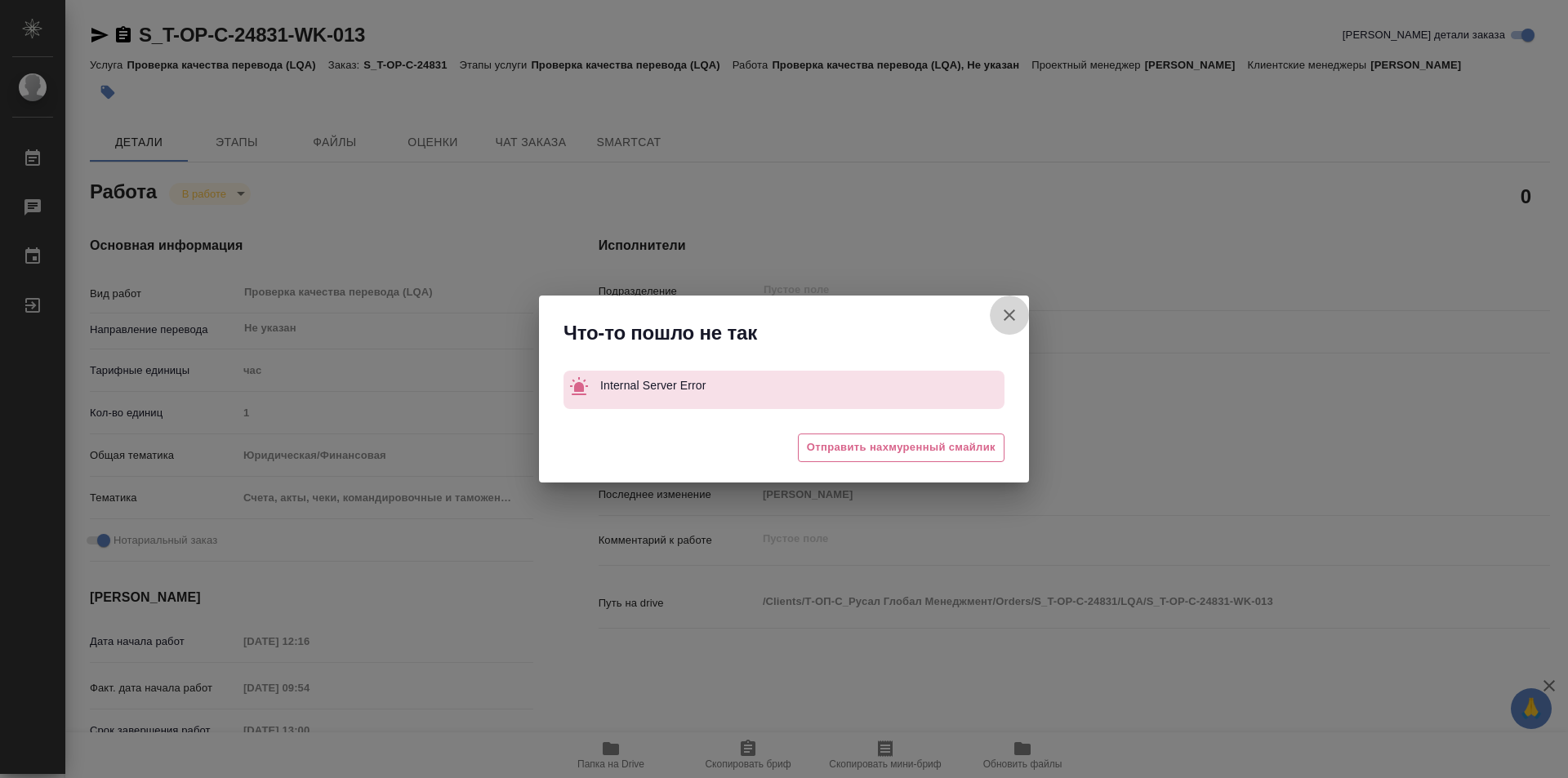
type textarea "x"
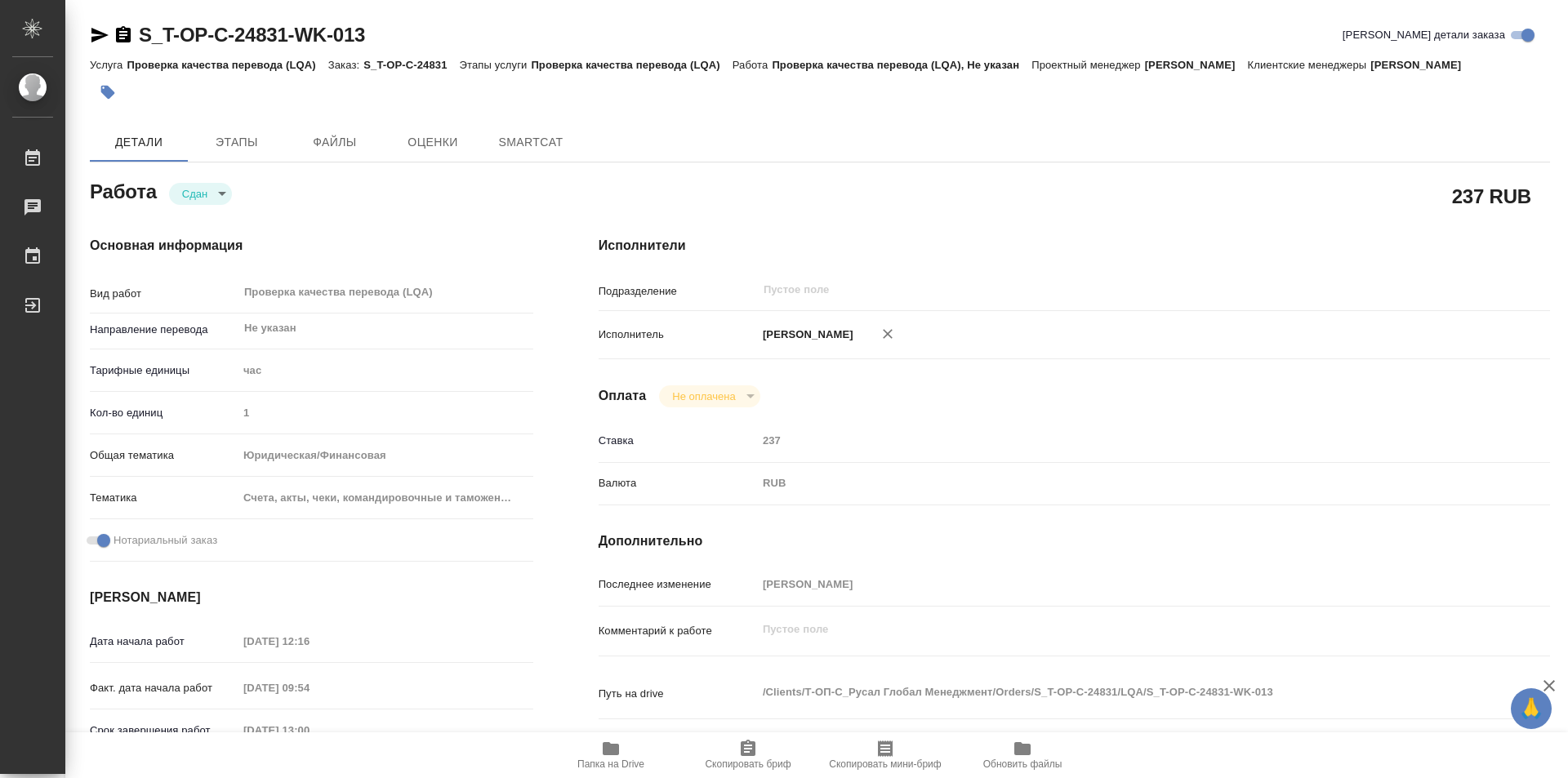
type textarea "x"
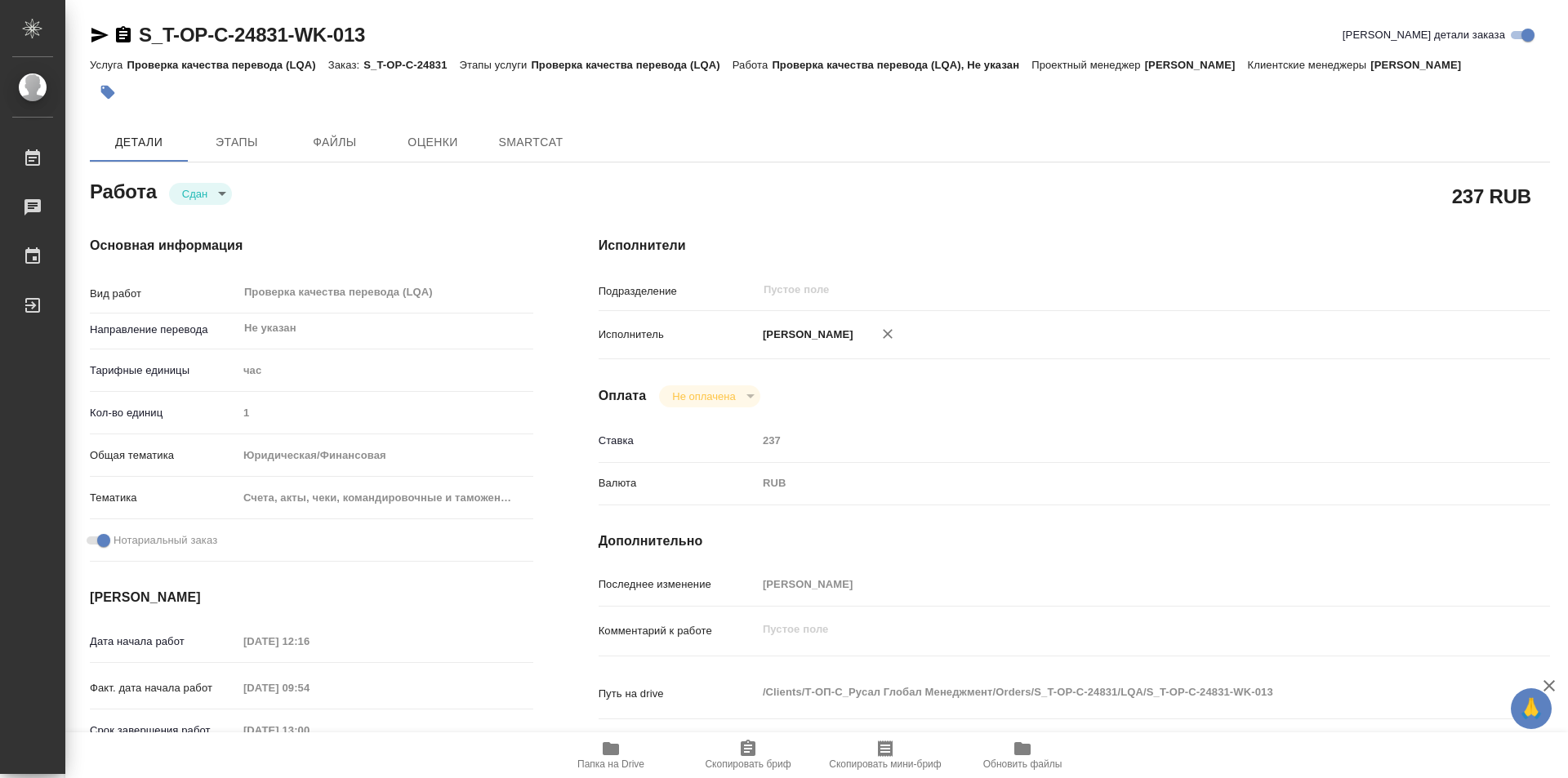
type textarea "x"
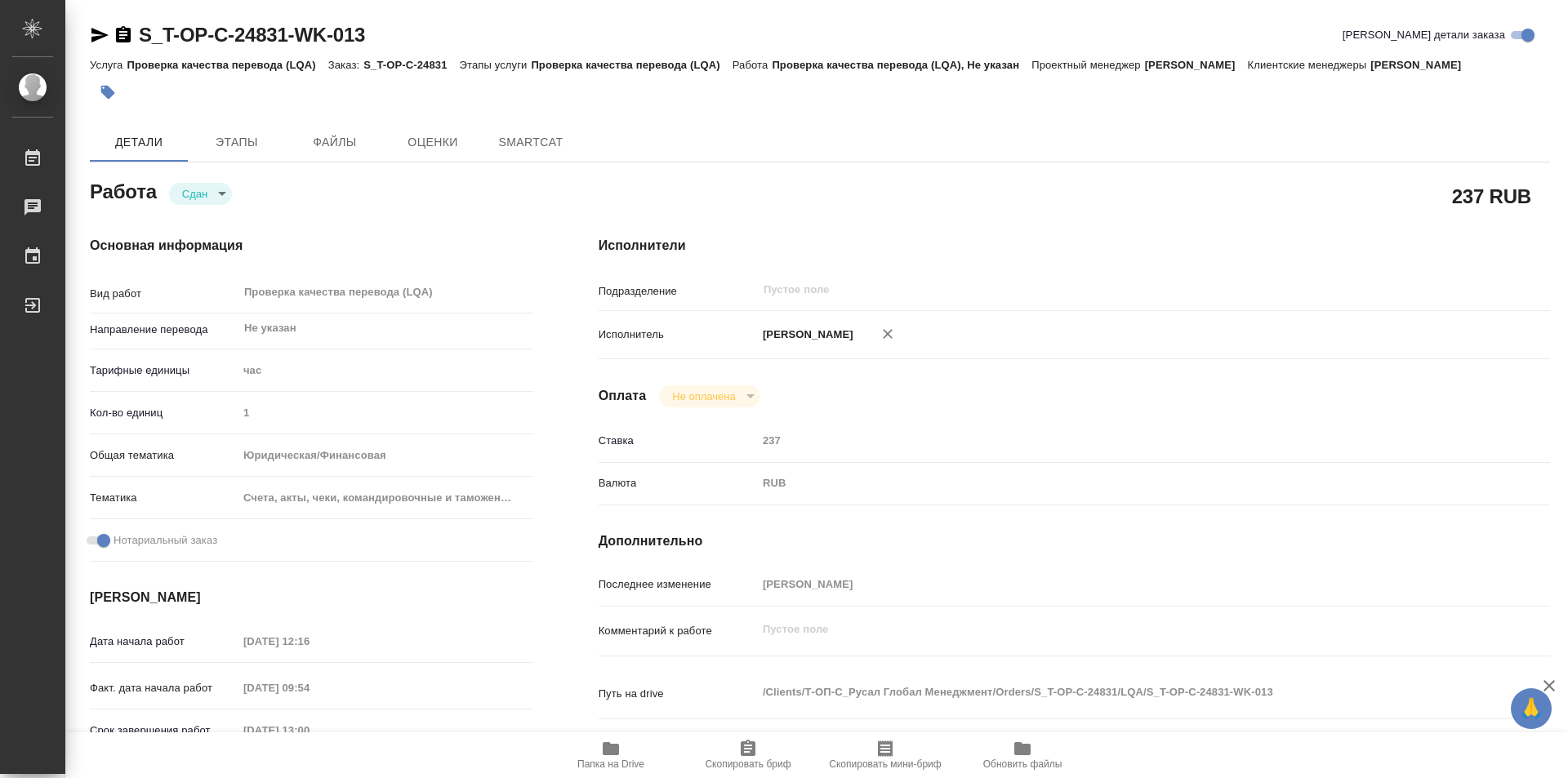
type textarea "x"
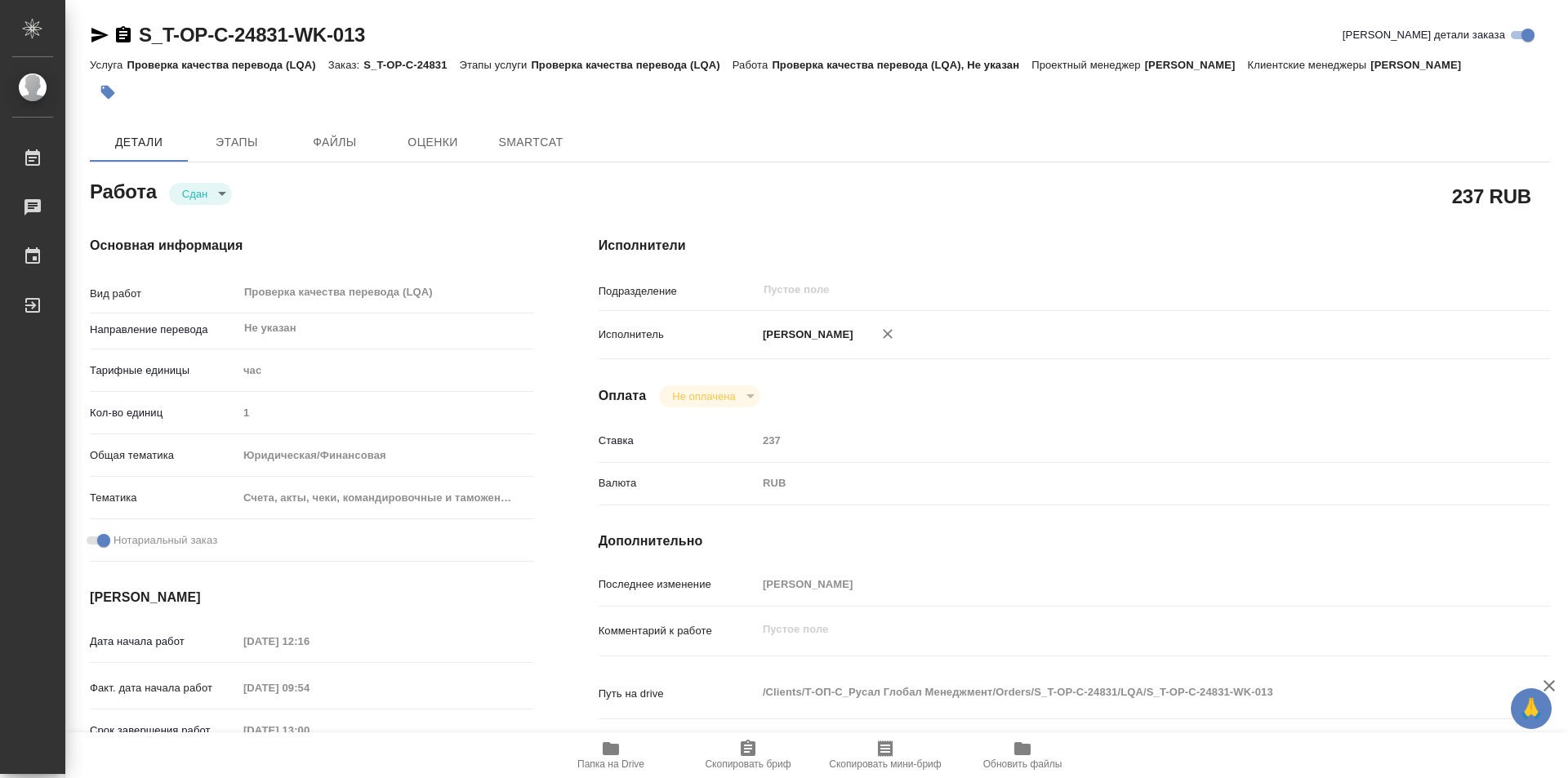
type textarea "x"
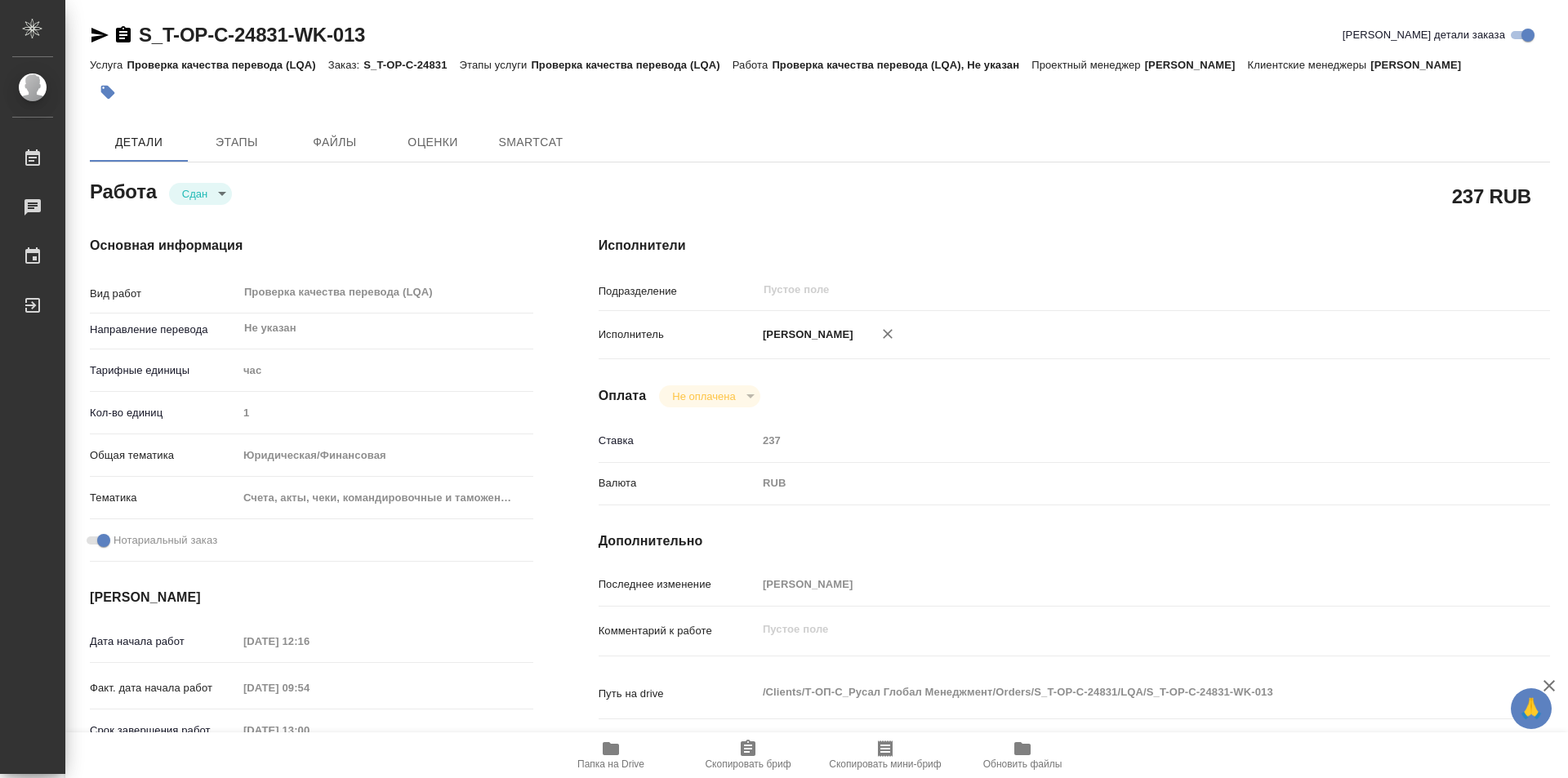
type textarea "x"
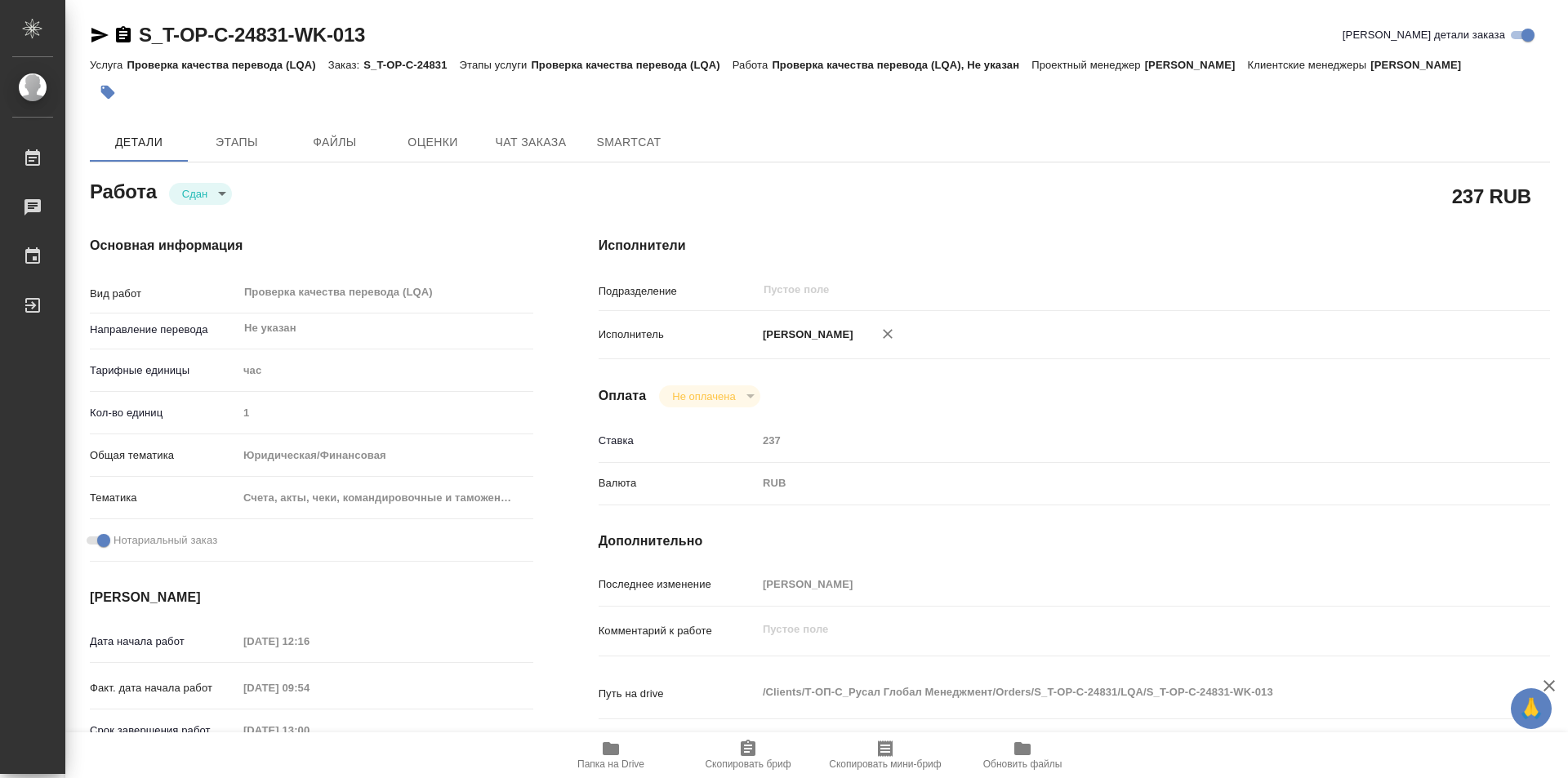
type textarea "x"
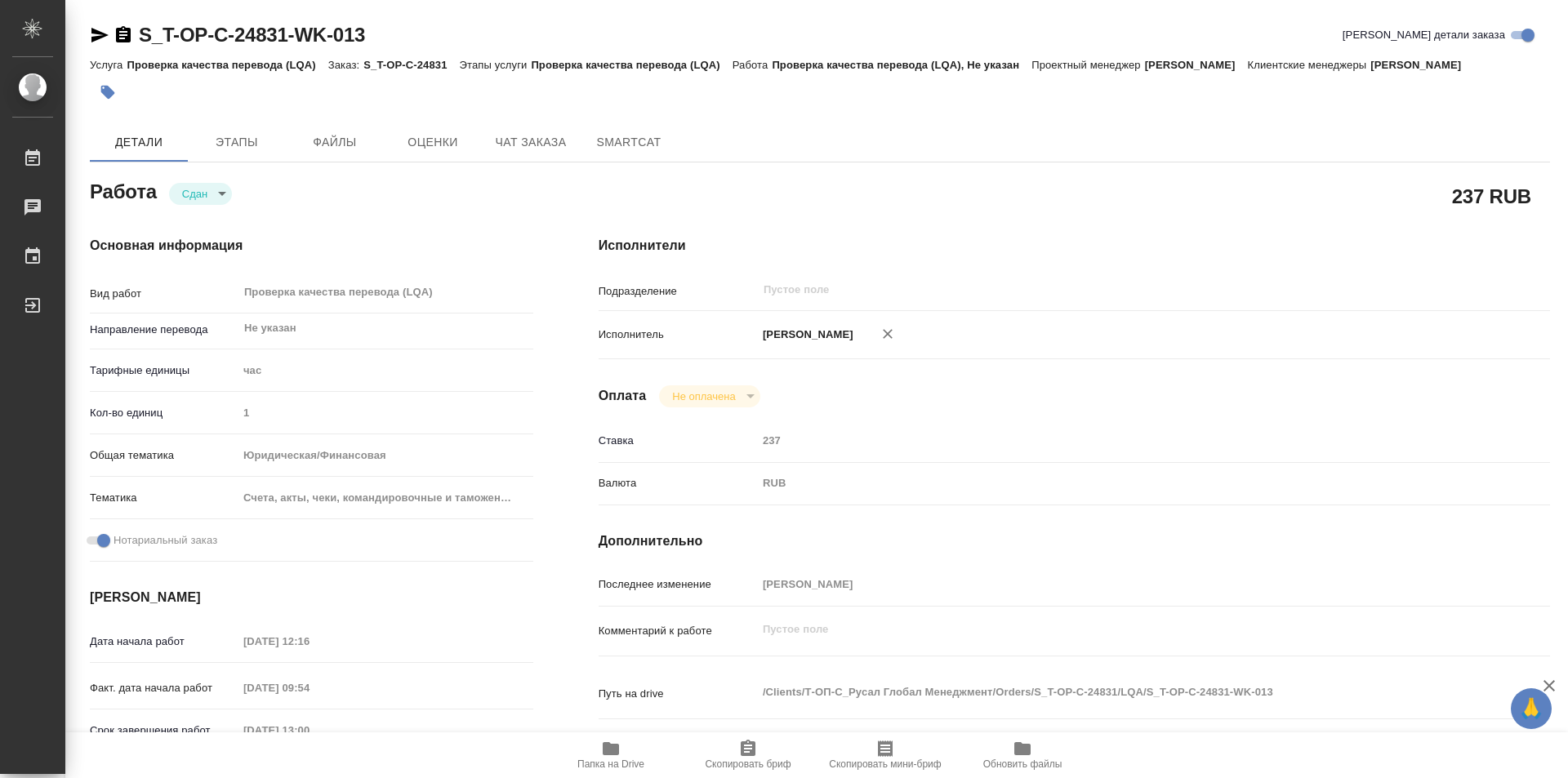
type textarea "x"
